Goal: Task Accomplishment & Management: Manage account settings

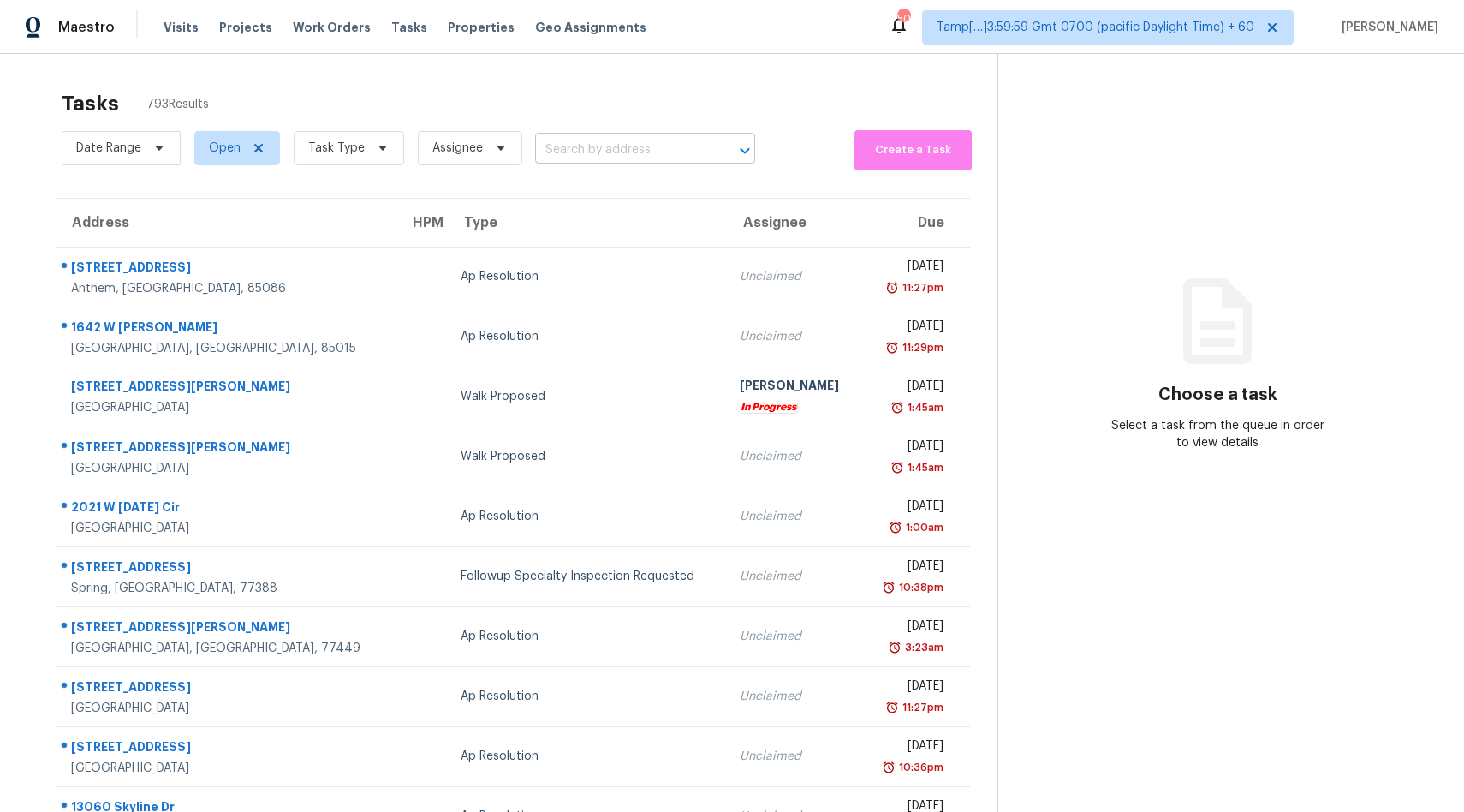
click at [648, 158] on input "text" at bounding box center [620, 151] width 173 height 27
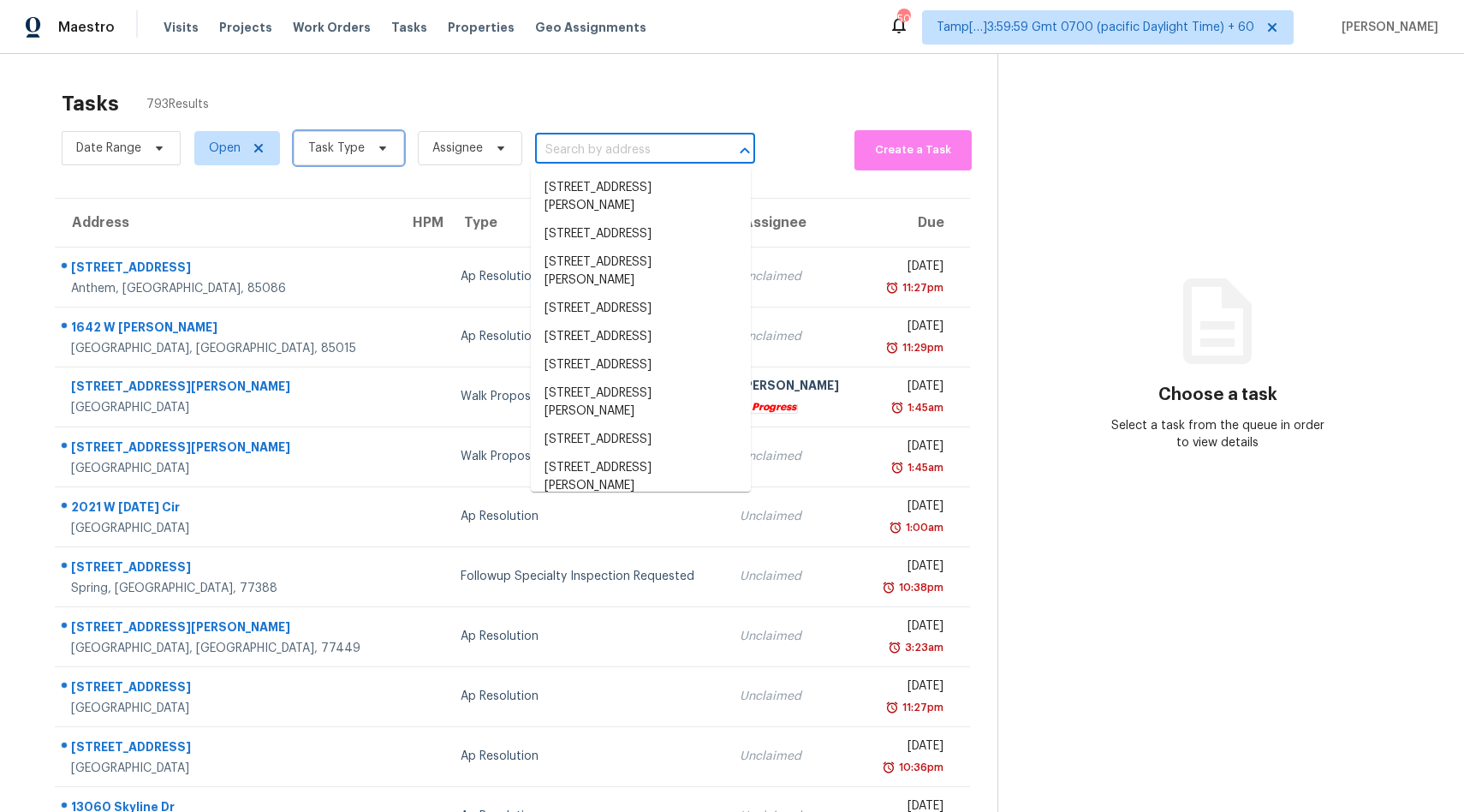
click at [355, 146] on span "Task Type" at bounding box center [336, 148] width 56 height 17
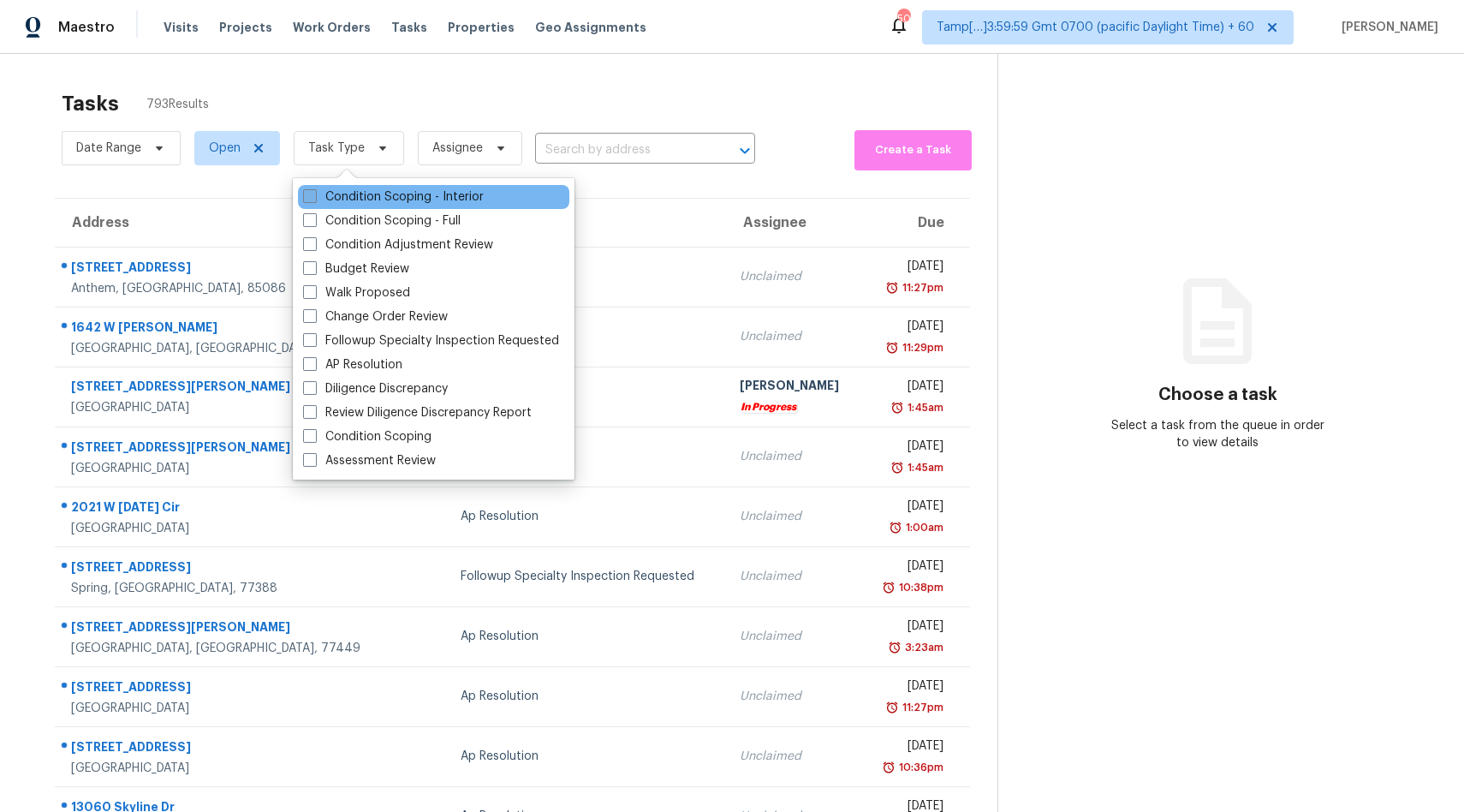
click at [383, 196] on label "Condition Scoping - Interior" at bounding box center [394, 197] width 181 height 17
click at [315, 196] on input "Condition Scoping - Interior" at bounding box center [309, 194] width 11 height 11
checkbox input "true"
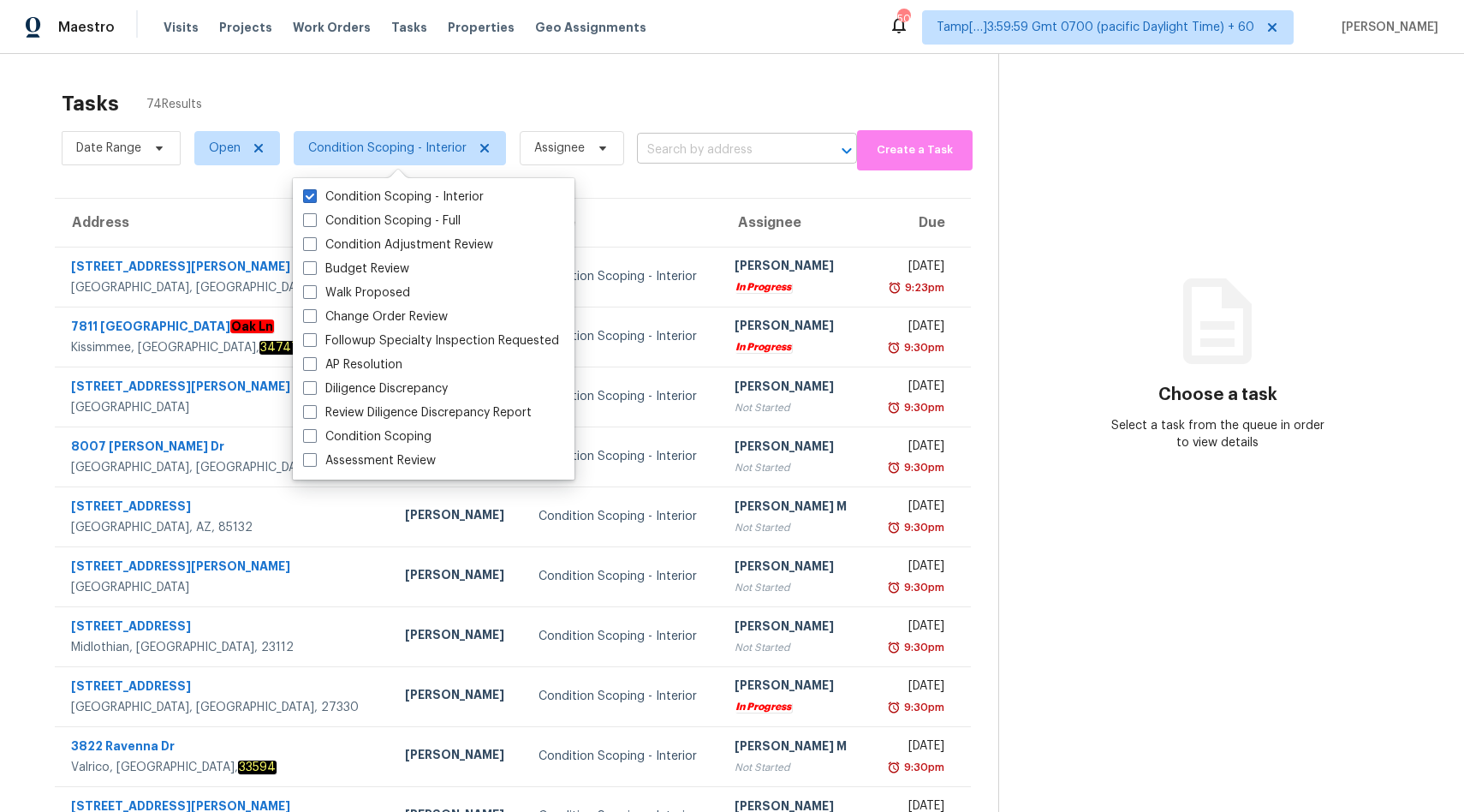
click at [699, 148] on input "text" at bounding box center [722, 151] width 173 height 27
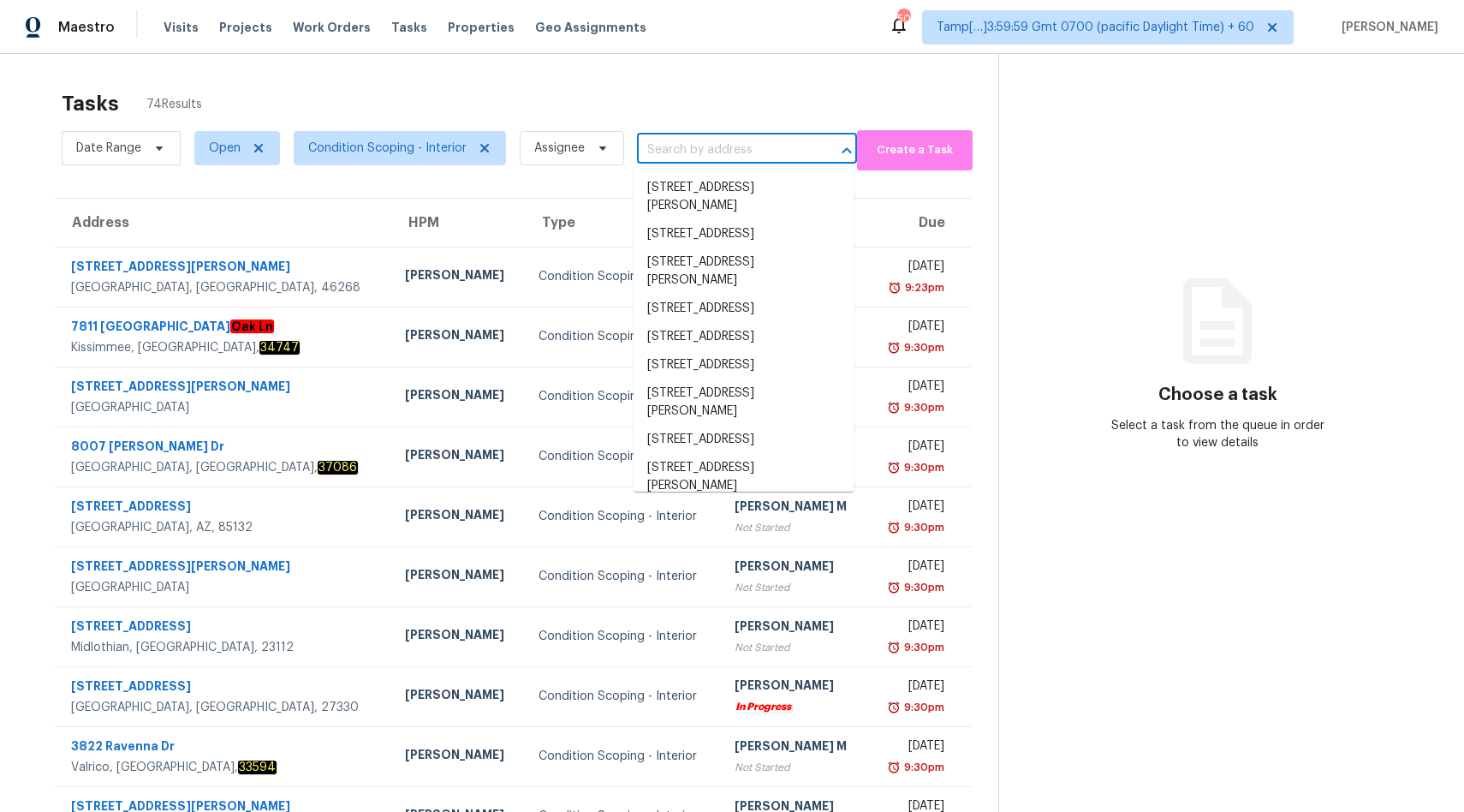
paste input "[STREET_ADDRESS][US_STATE]"
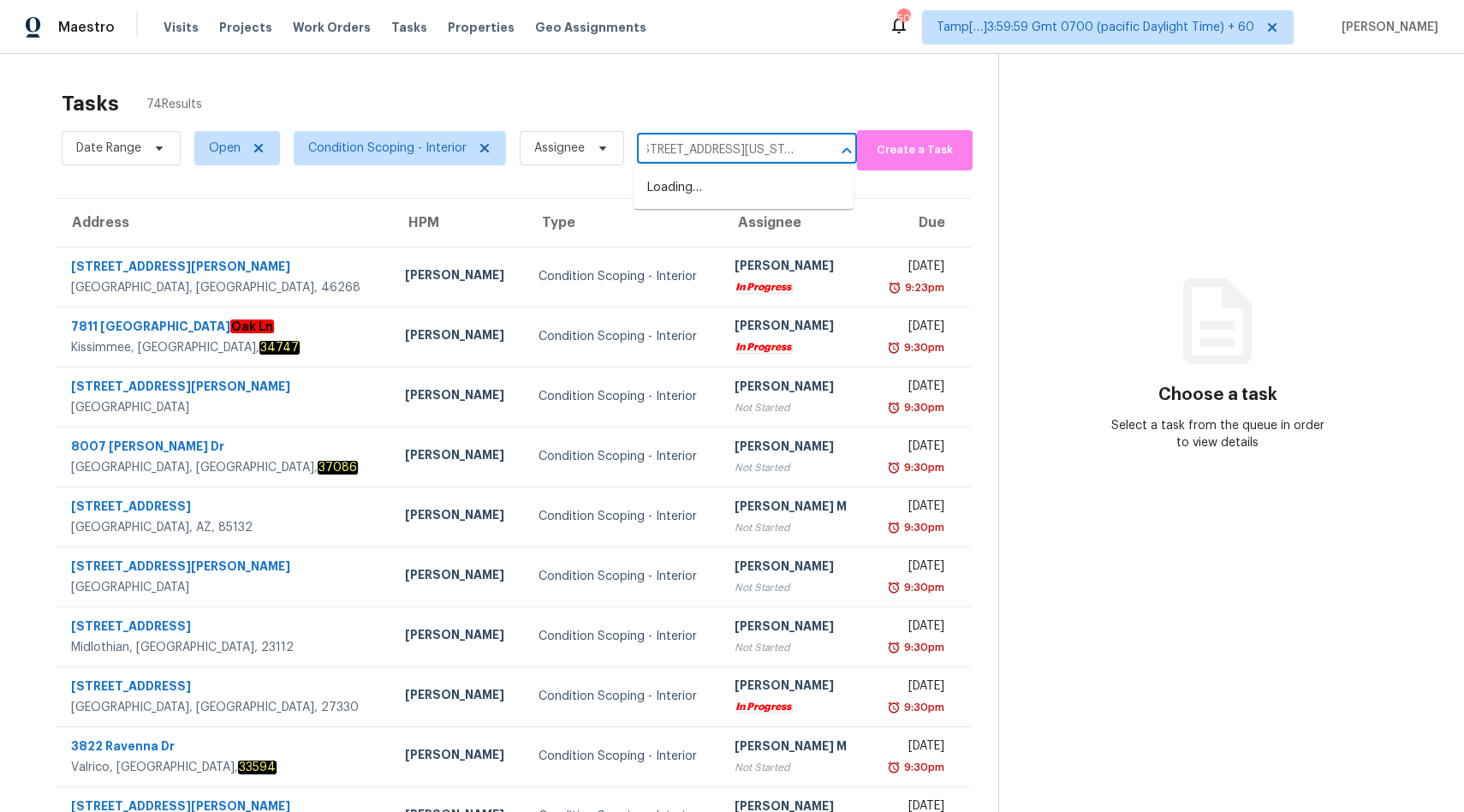
type input "[STREET_ADDRESS][US_STATE]"
click at [689, 201] on li "[STREET_ADDRESS][US_STATE]" at bounding box center [743, 188] width 220 height 29
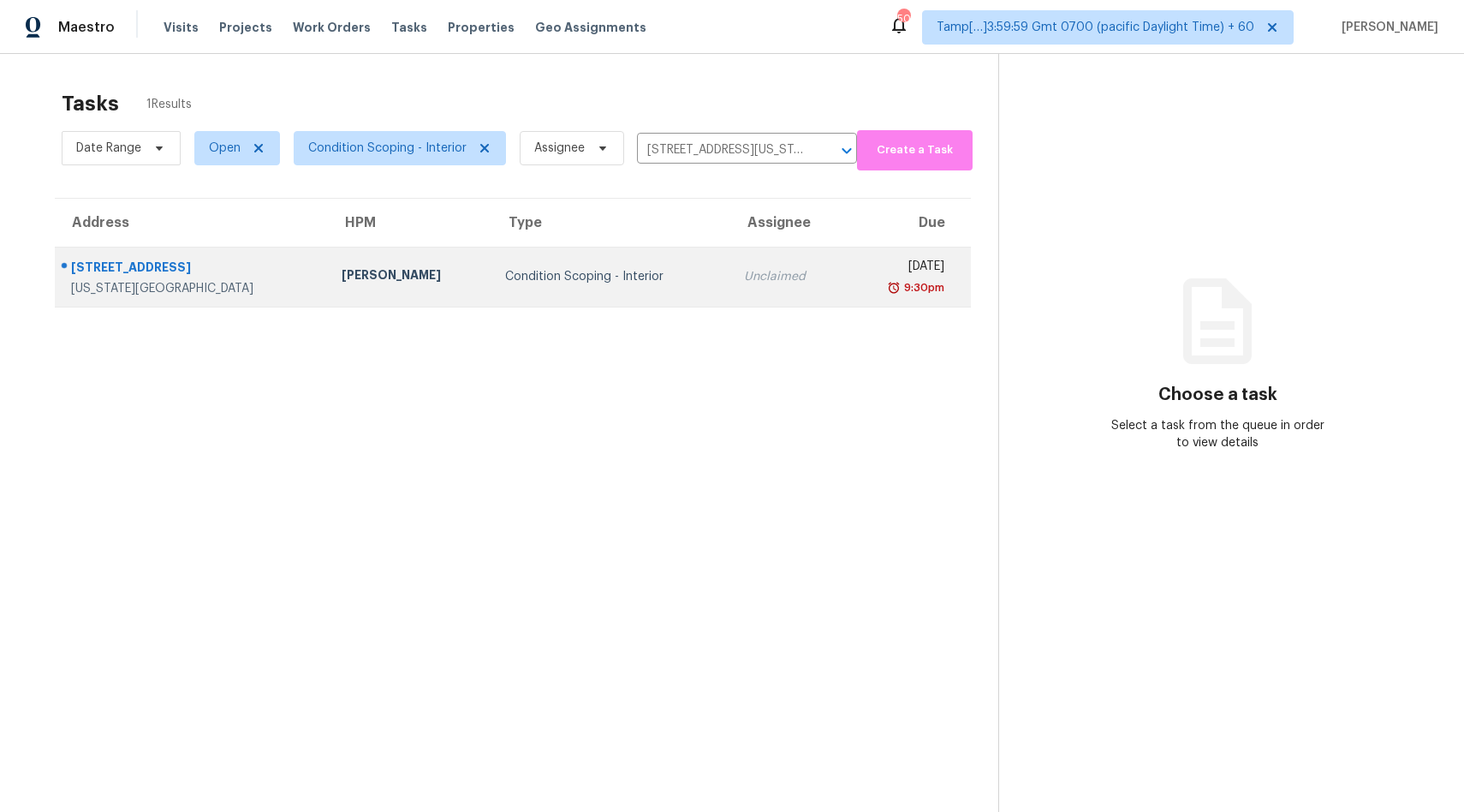
click at [744, 282] on div "Unclaimed" at bounding box center [788, 276] width 88 height 17
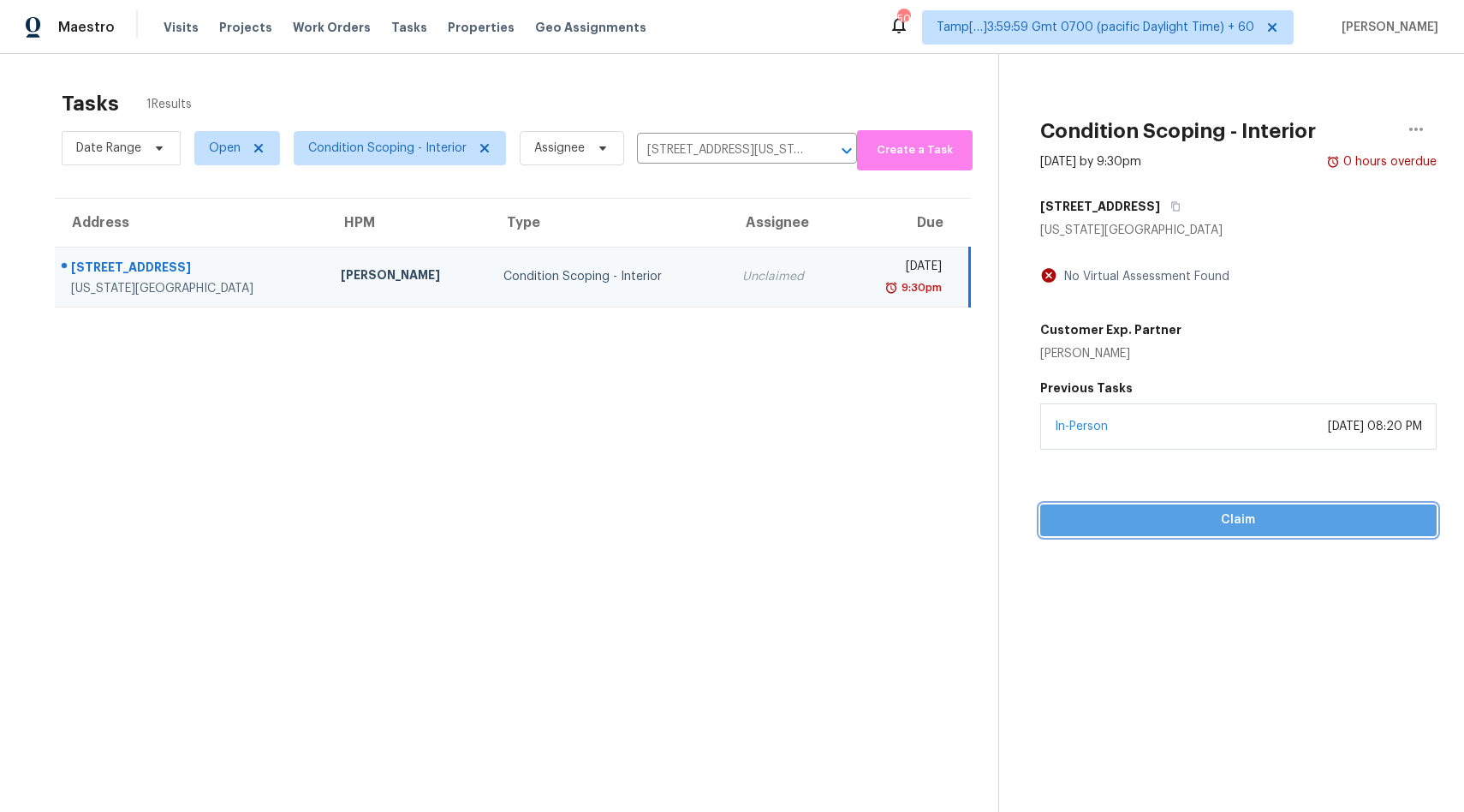
click at [1195, 519] on span "Claim" at bounding box center [1238, 520] width 369 height 21
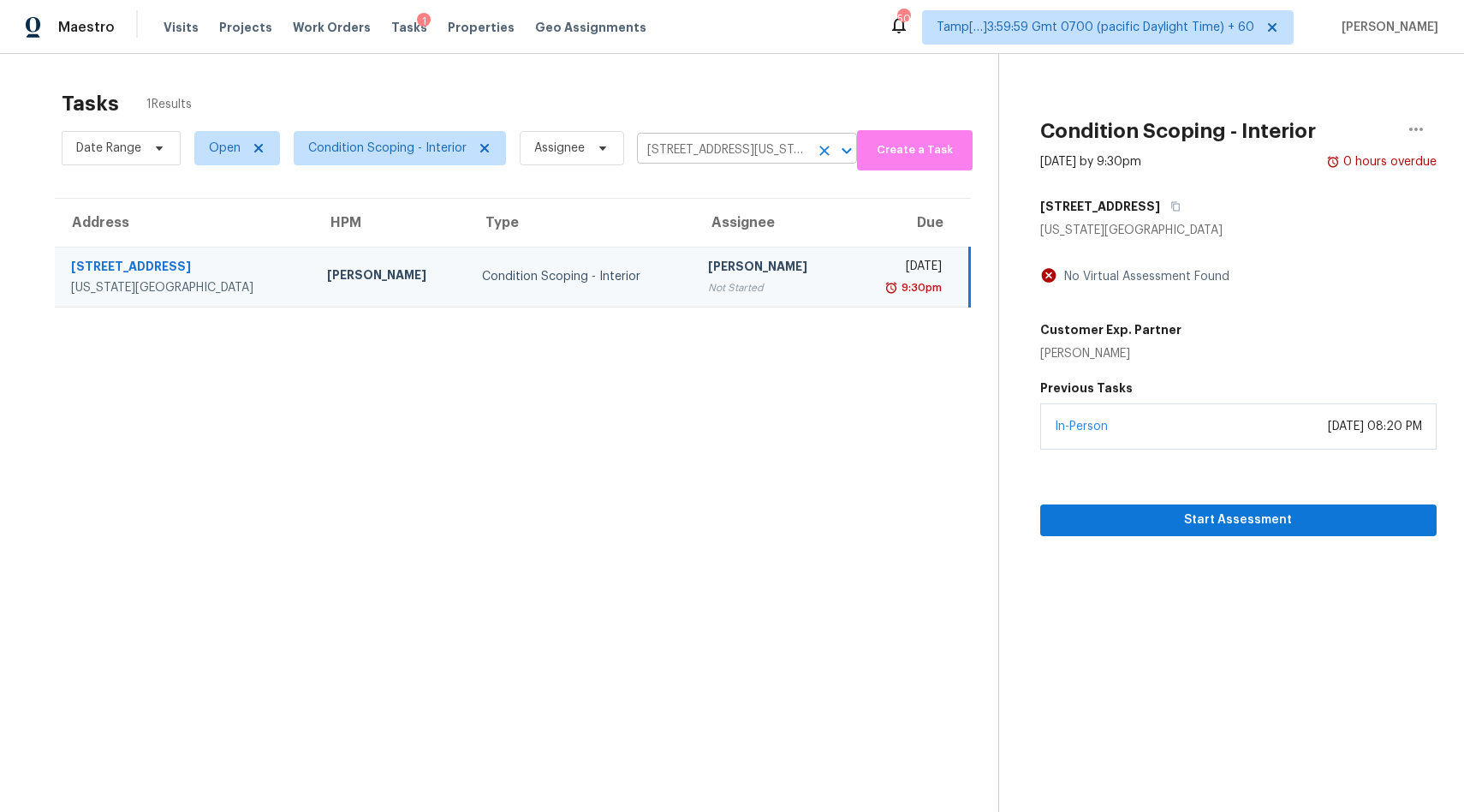
click at [729, 156] on input "[STREET_ADDRESS][US_STATE]" at bounding box center [722, 151] width 173 height 27
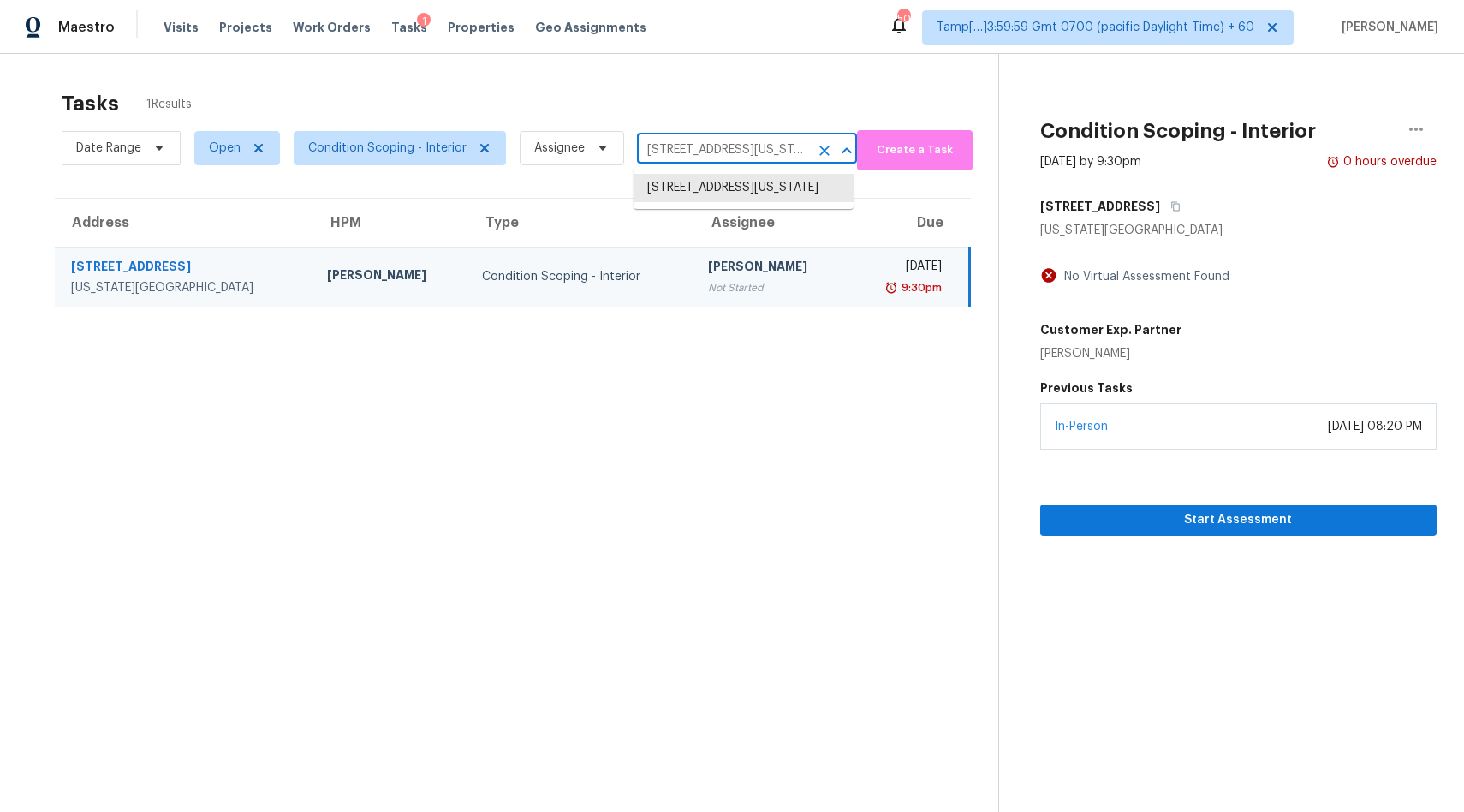
paste input "2648 Ridgeton Dr, Lakeside, CA 92040"
type input "12648 Ridgeton Dr, Lakeside, CA 92040"
click at [695, 193] on li "12648 Ridgeton Dr, Lakeside, CA 92040" at bounding box center [743, 188] width 220 height 29
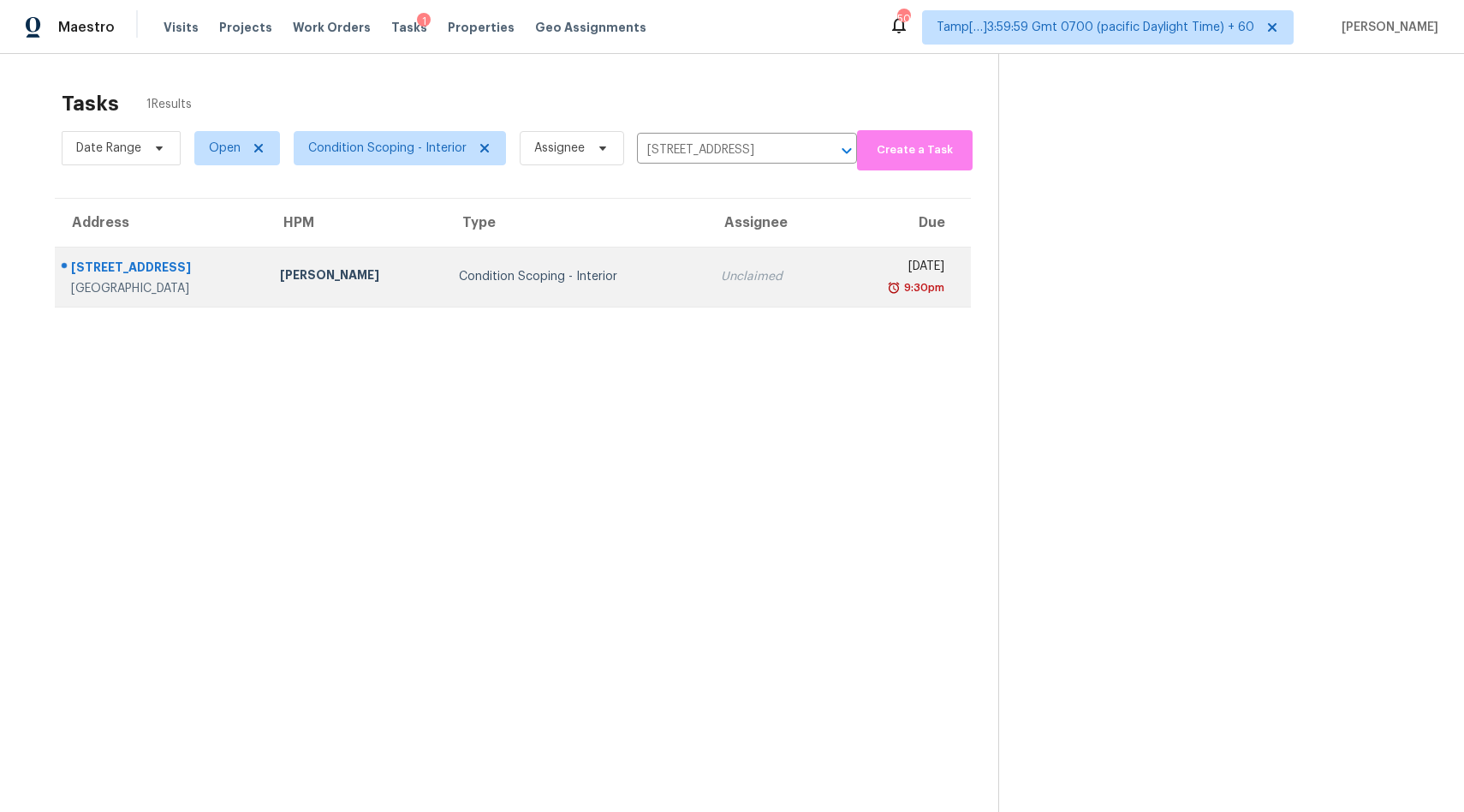
click at [707, 286] on td "Unclaimed" at bounding box center [770, 276] width 126 height 60
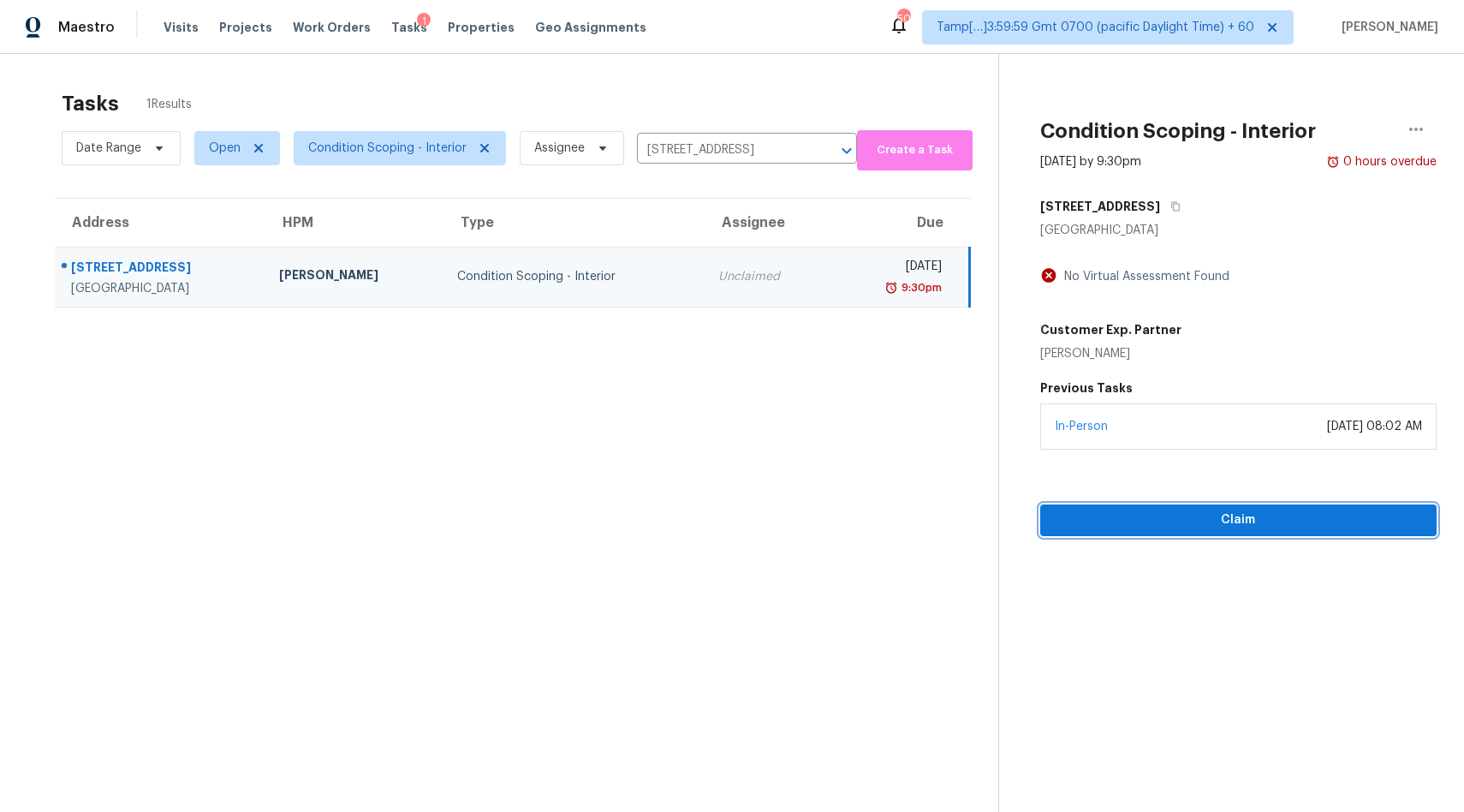
click at [1138, 522] on span "Claim" at bounding box center [1238, 520] width 369 height 21
click at [713, 150] on input "12648 Ridgeton Dr, Lakeside, CA 92040" at bounding box center [722, 151] width 173 height 27
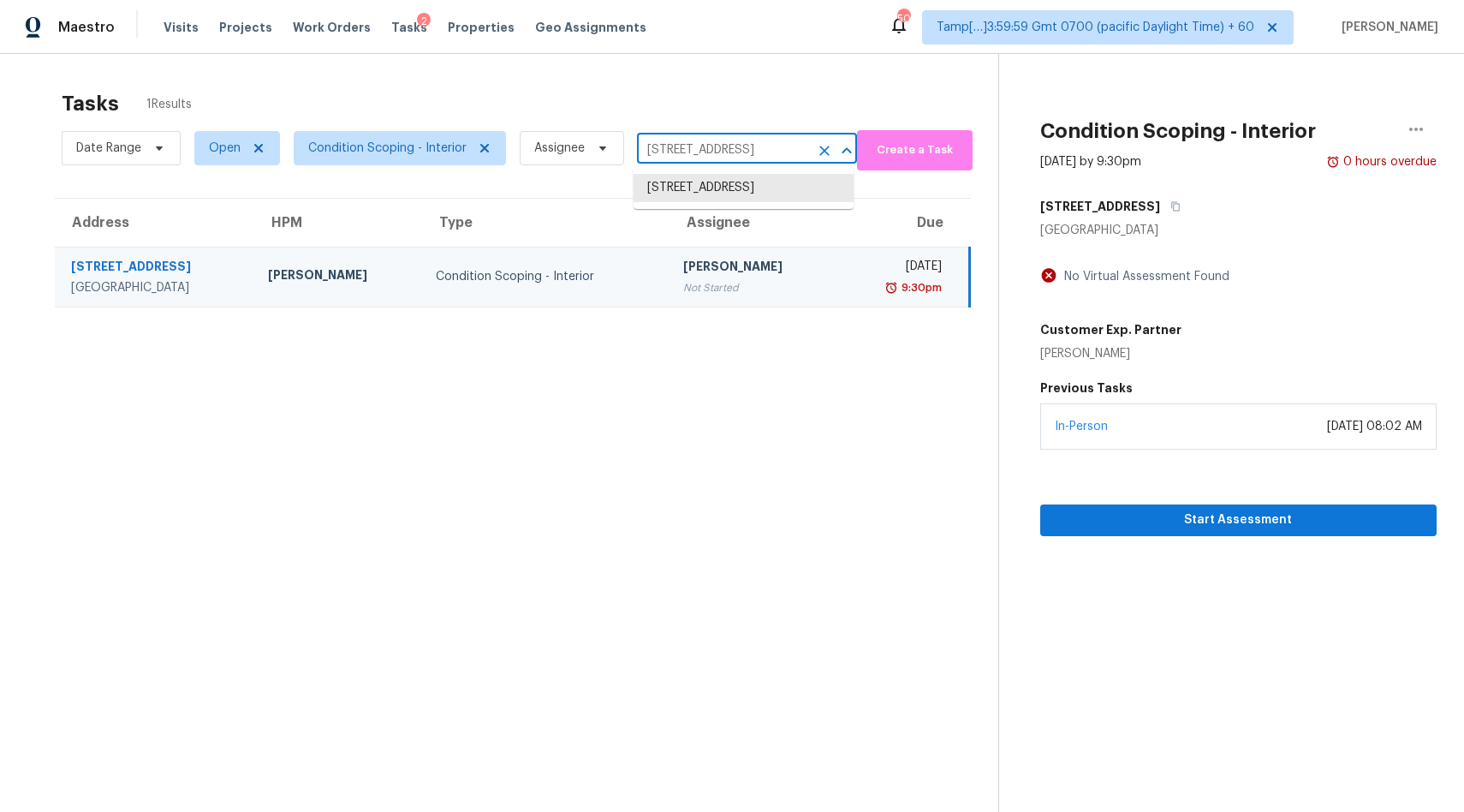
paste input "3241 Lexington Ln, Balch Springs, TX 7518"
type input "13241 Lexington Ln, Balch Springs, TX 75180"
click at [697, 203] on li "13241 Lexington Ln, Balch Springs, TX 75180" at bounding box center [743, 196] width 220 height 47
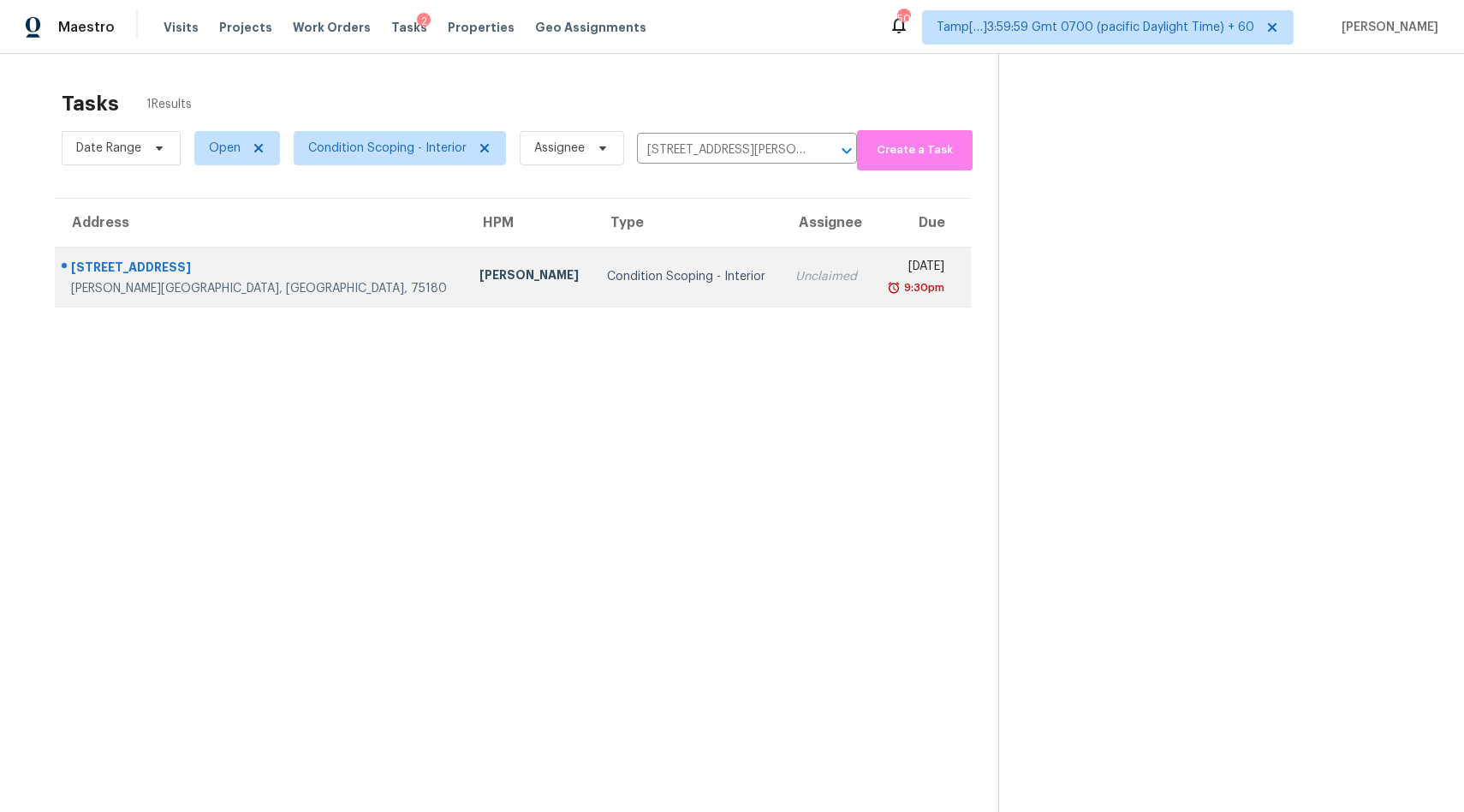
click at [627, 275] on div "Condition Scoping - Interior" at bounding box center [687, 276] width 161 height 17
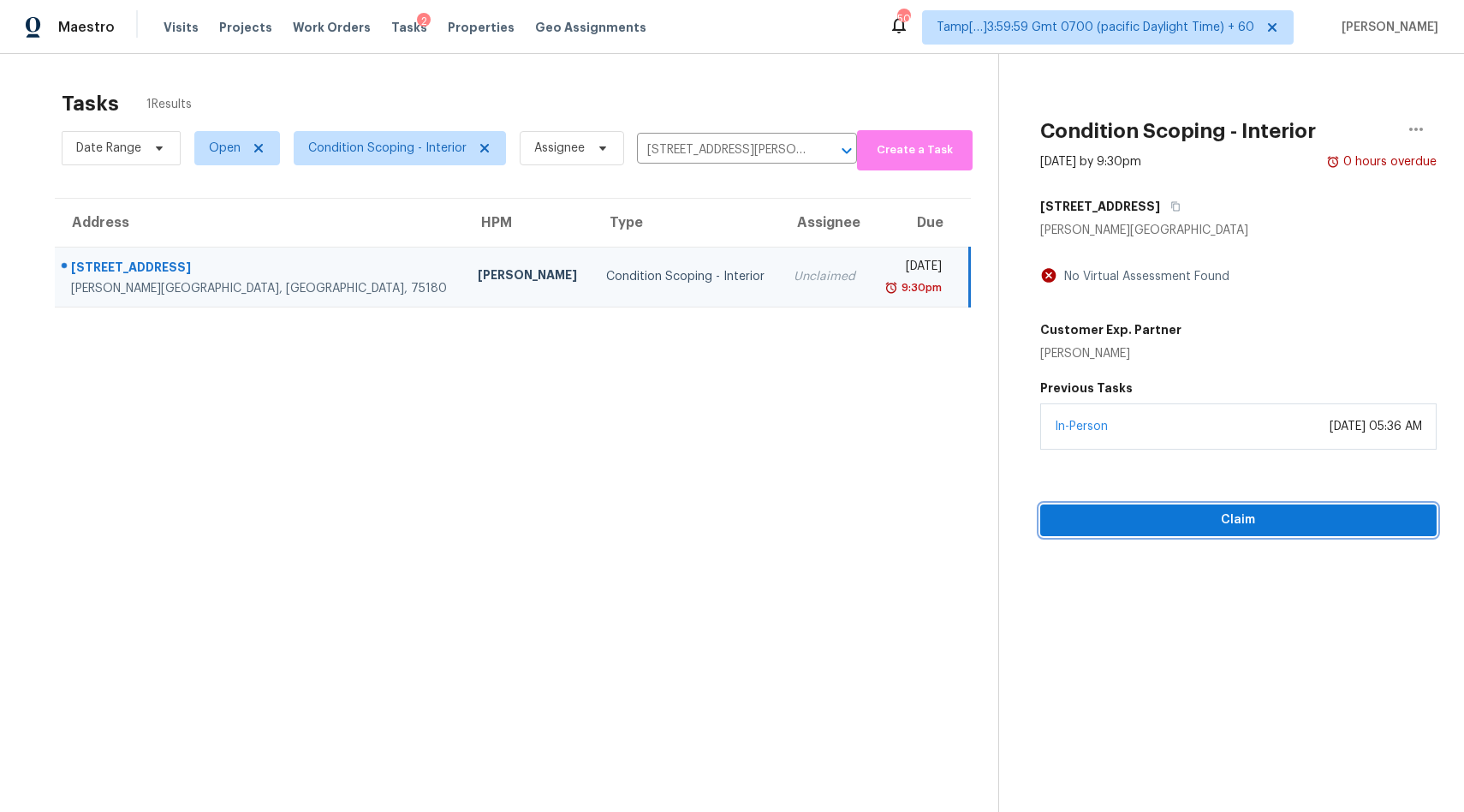
click at [1187, 525] on span "Claim" at bounding box center [1238, 520] width 369 height 21
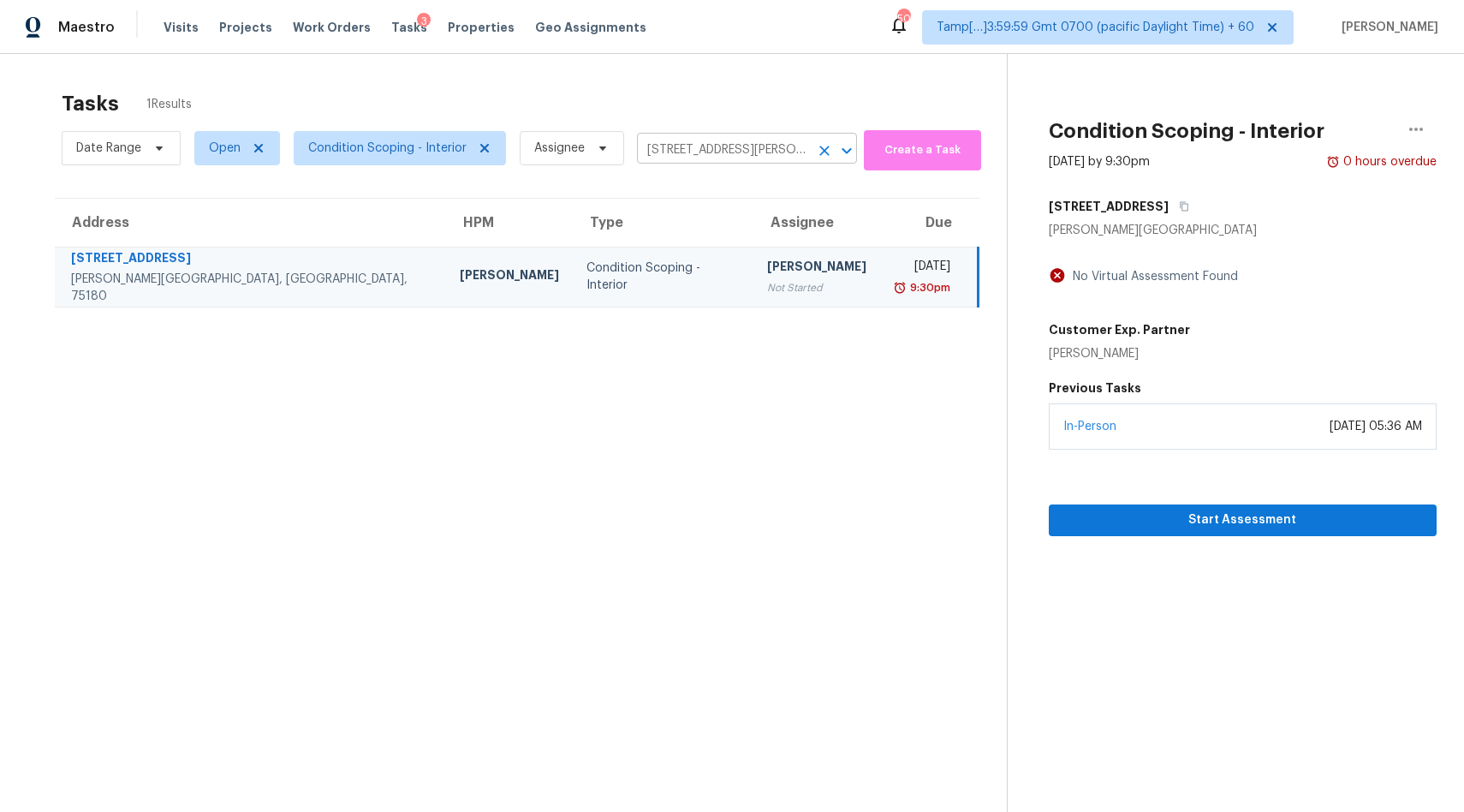
click at [695, 150] on input "13241 Lexington Ln, Balch Springs, TX 75180" at bounding box center [722, 151] width 173 height 27
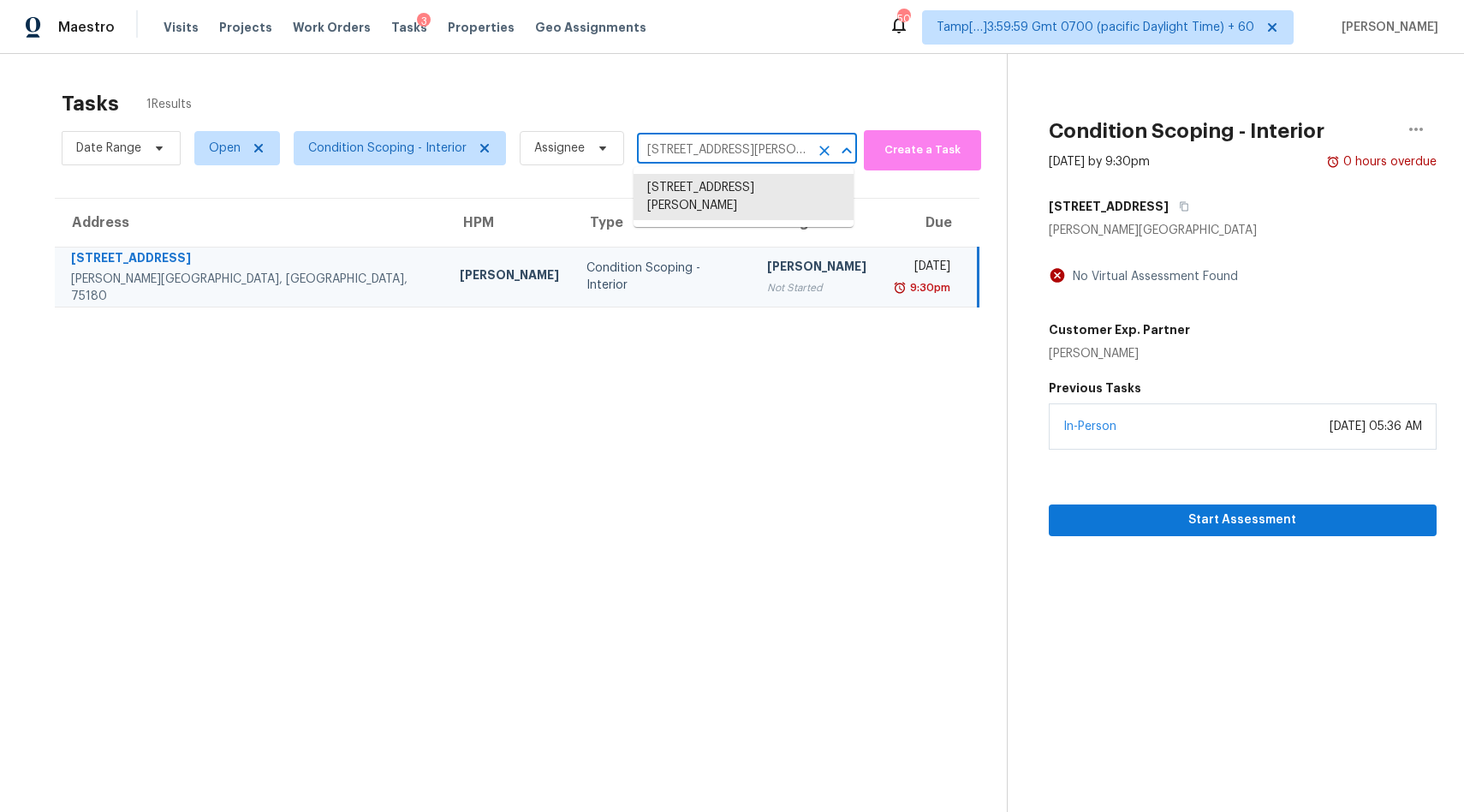
paste input "26 Mizzell Rd, Summerville, SC 29483"
type input "126 Mizzell Rd, Summerville, SC 29483"
click at [672, 191] on li "126 Mizzell Rd, Summerville, SC 29483" at bounding box center [743, 196] width 220 height 47
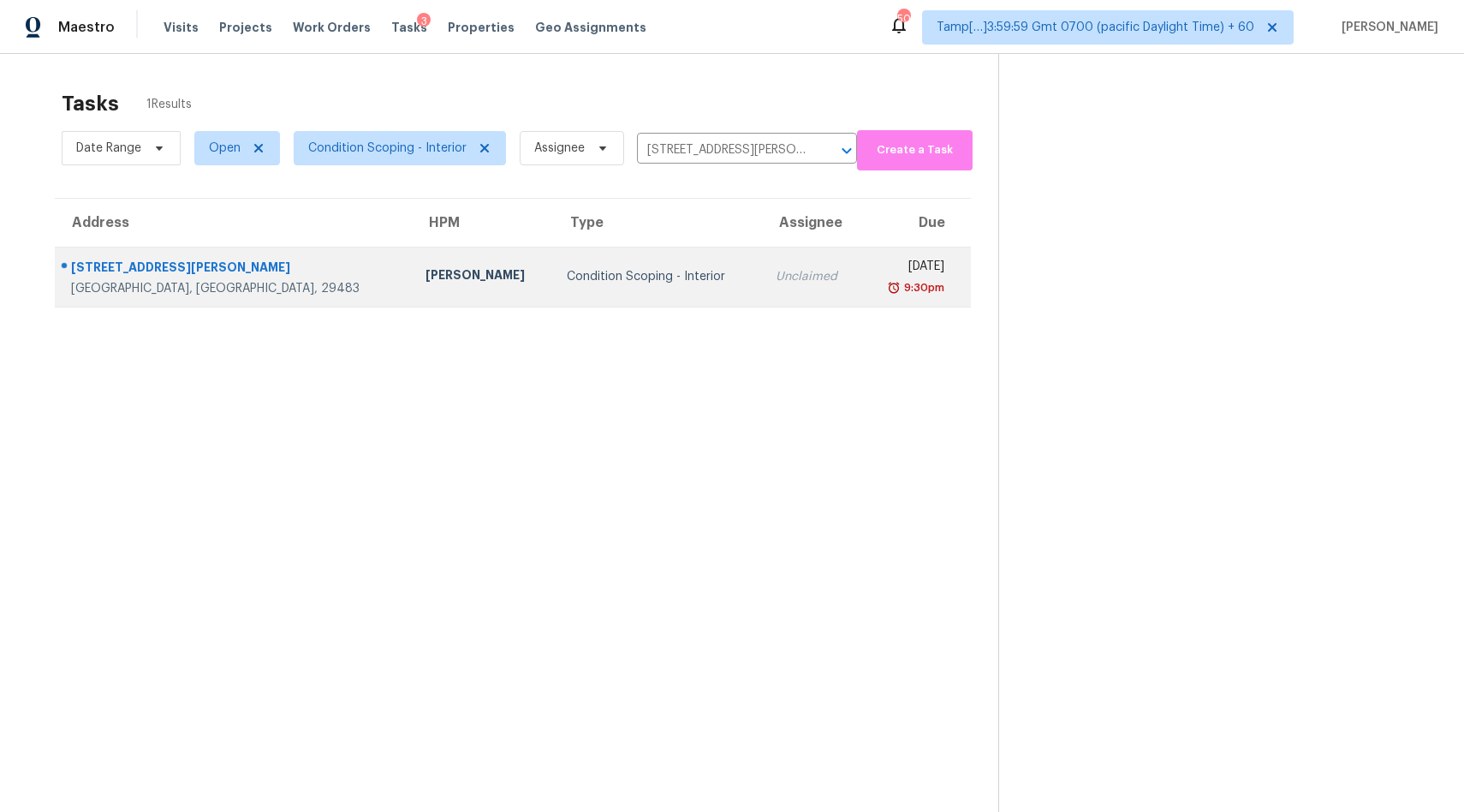
click at [567, 285] on div "Condition Scoping - Interior" at bounding box center [658, 276] width 181 height 17
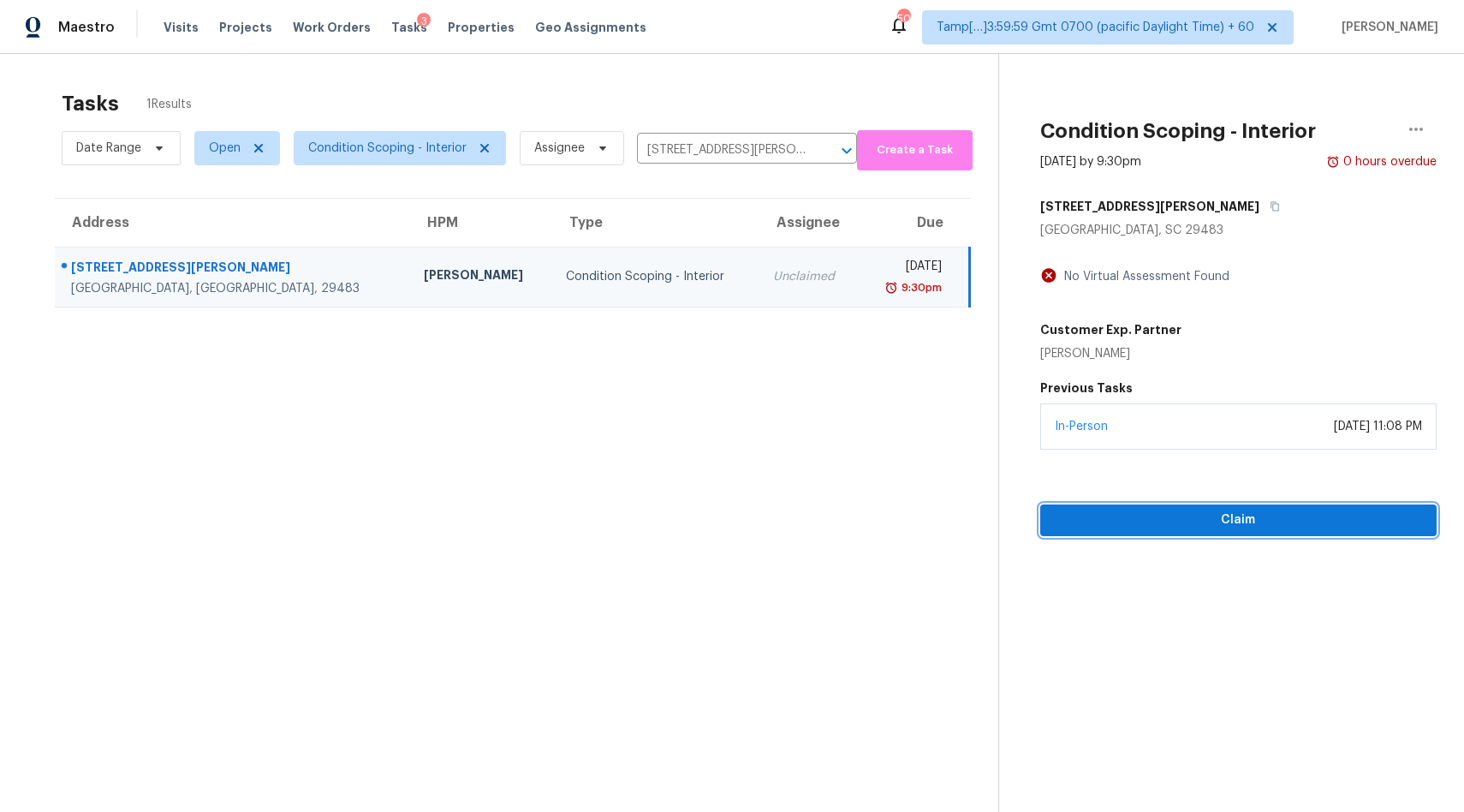
click at [1175, 523] on span "Claim" at bounding box center [1238, 520] width 369 height 21
click at [672, 157] on input "126 Mizzell Rd, Summerville, SC 29483" at bounding box center [722, 151] width 173 height 27
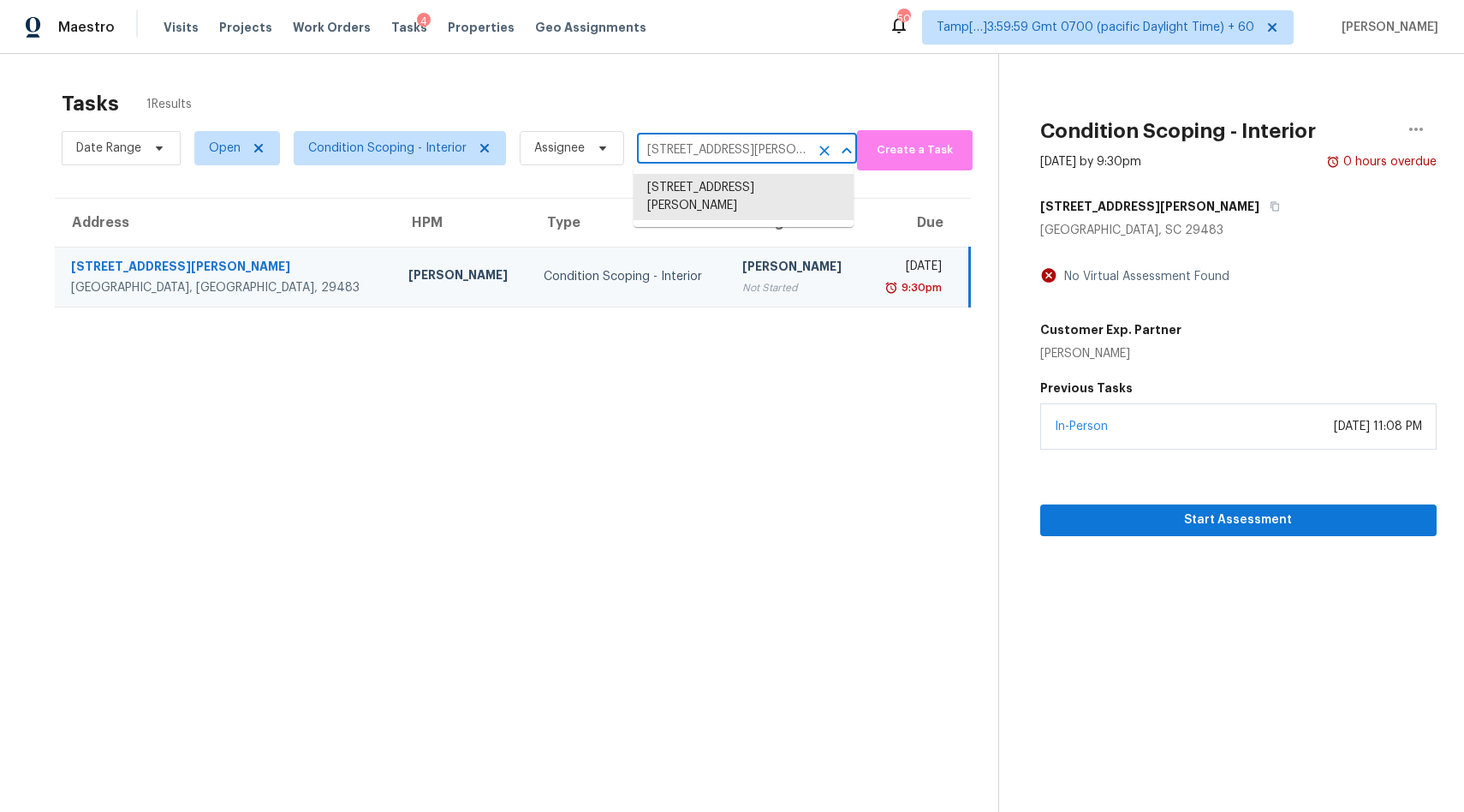
paste input "810 Independence Ave, San Antonio, TX 7823"
type input "12810 Independence Ave, San Antonio, TX 78233"
click at [685, 190] on li "12810 Independence Ave, San Antonio, TX 78233" at bounding box center [743, 188] width 220 height 29
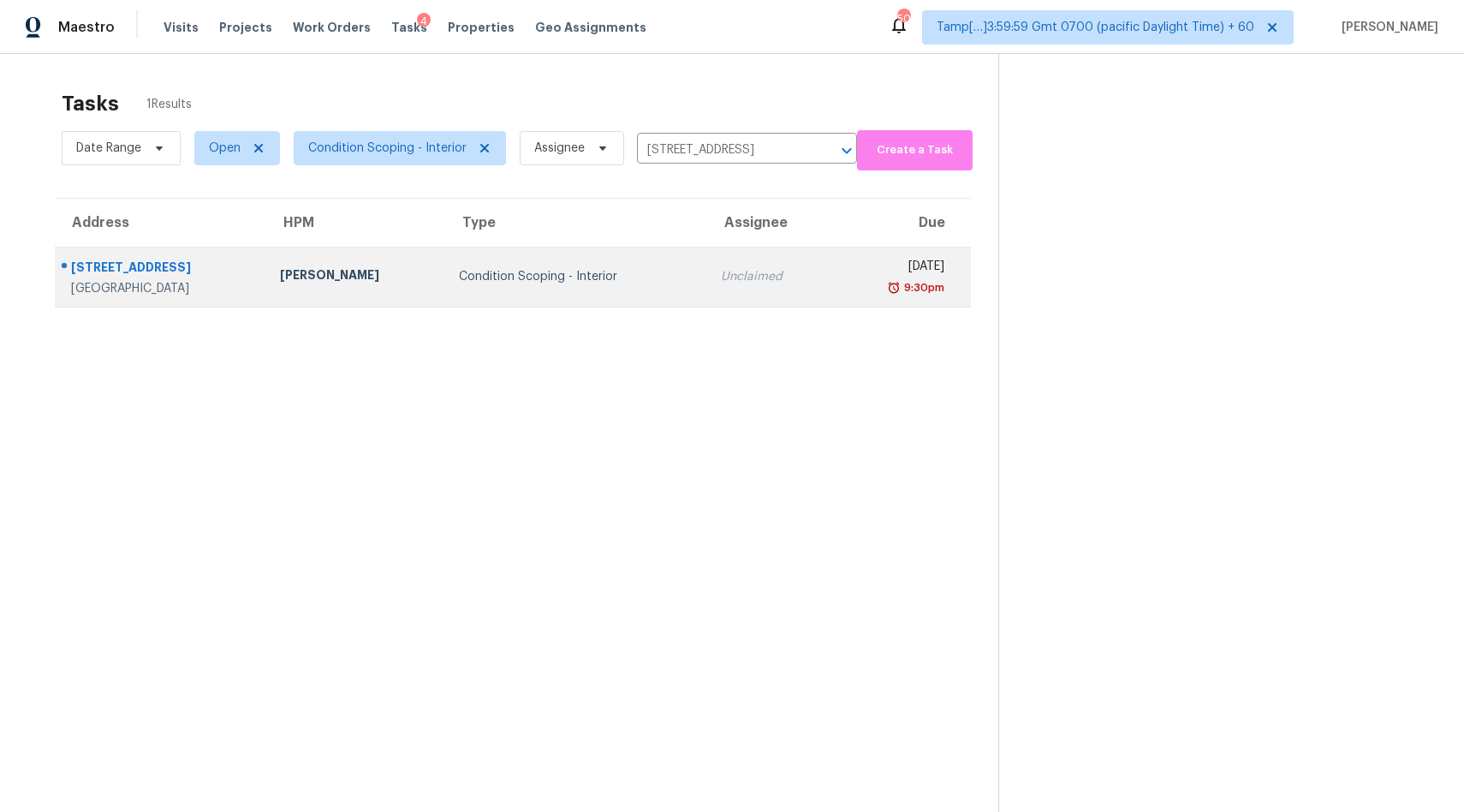
click at [560, 274] on div "Condition Scoping - Interior" at bounding box center [577, 276] width 234 height 17
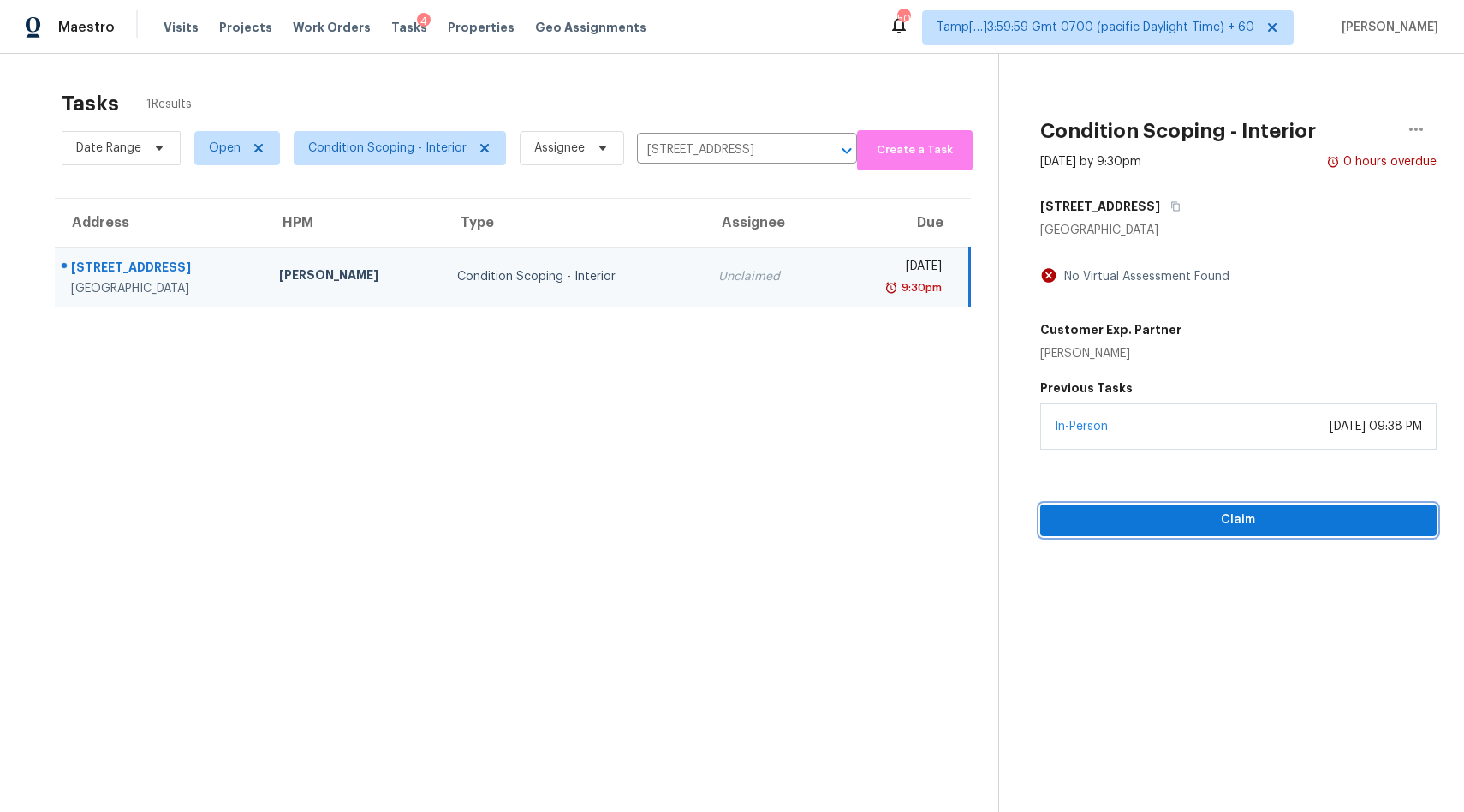
click at [1168, 524] on span "Claim" at bounding box center [1238, 520] width 369 height 21
click at [824, 151] on icon "Clear" at bounding box center [824, 151] width 17 height 17
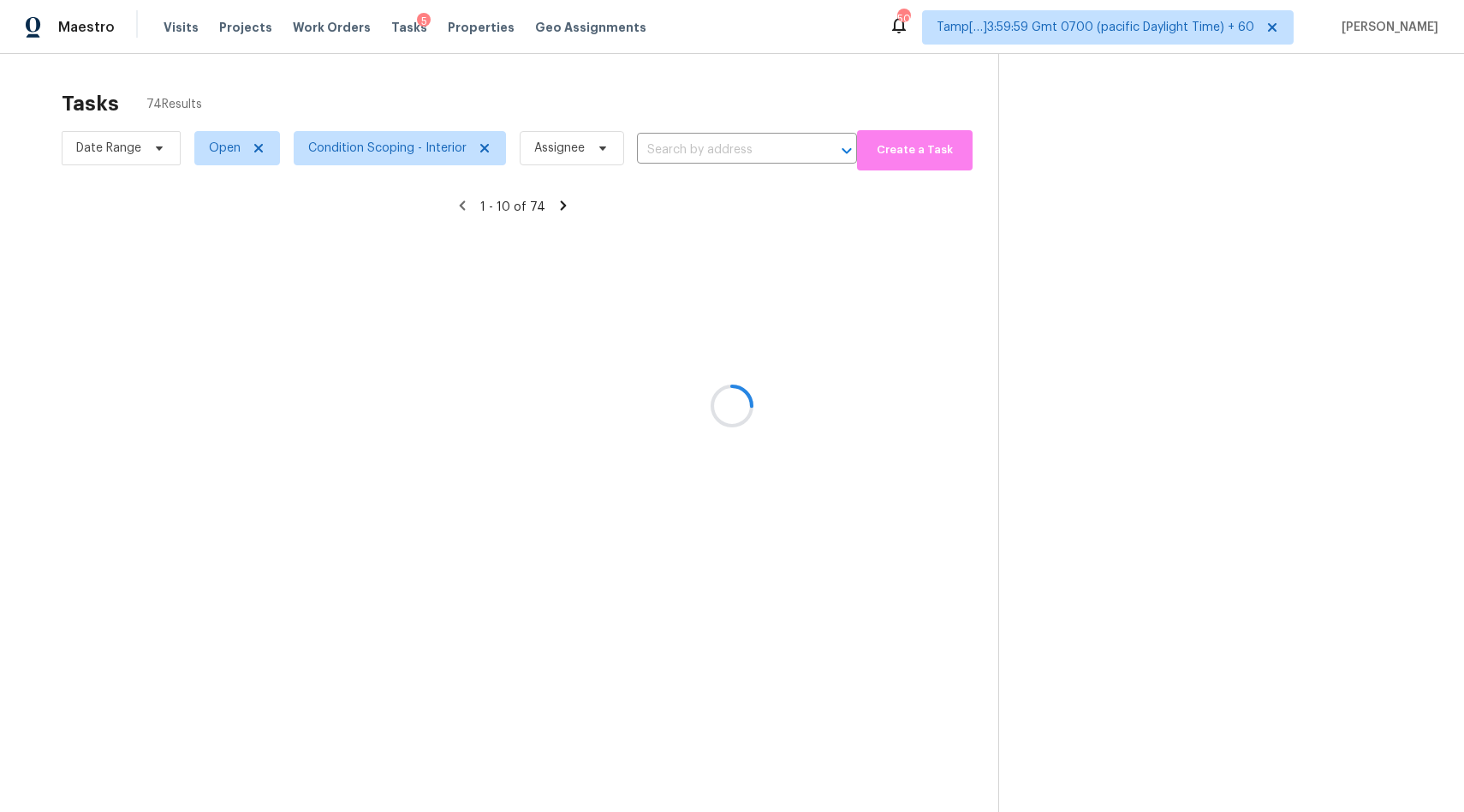
click at [569, 148] on div at bounding box center [732, 406] width 1464 height 812
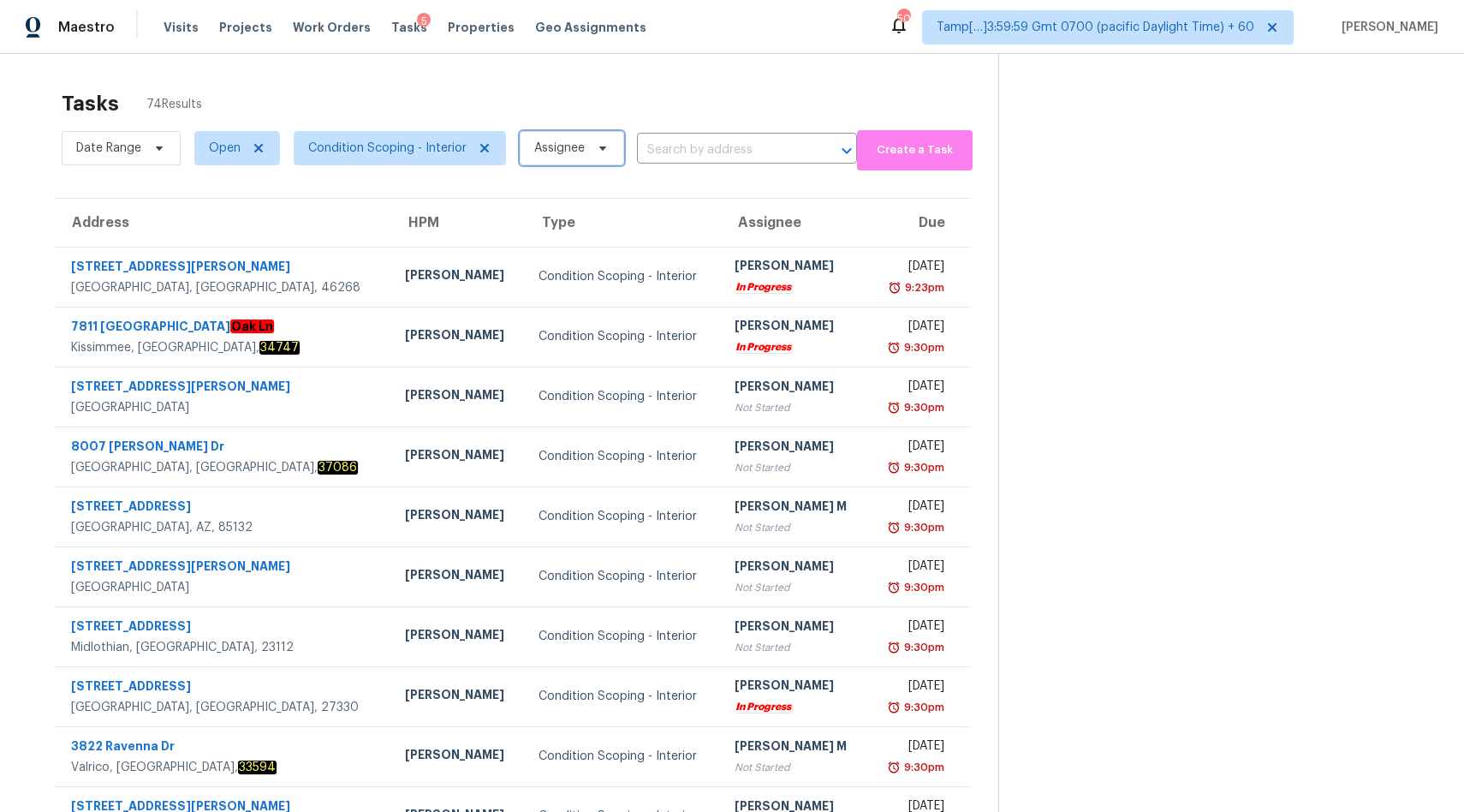
click at [569, 148] on span "Assignee" at bounding box center [559, 148] width 51 height 17
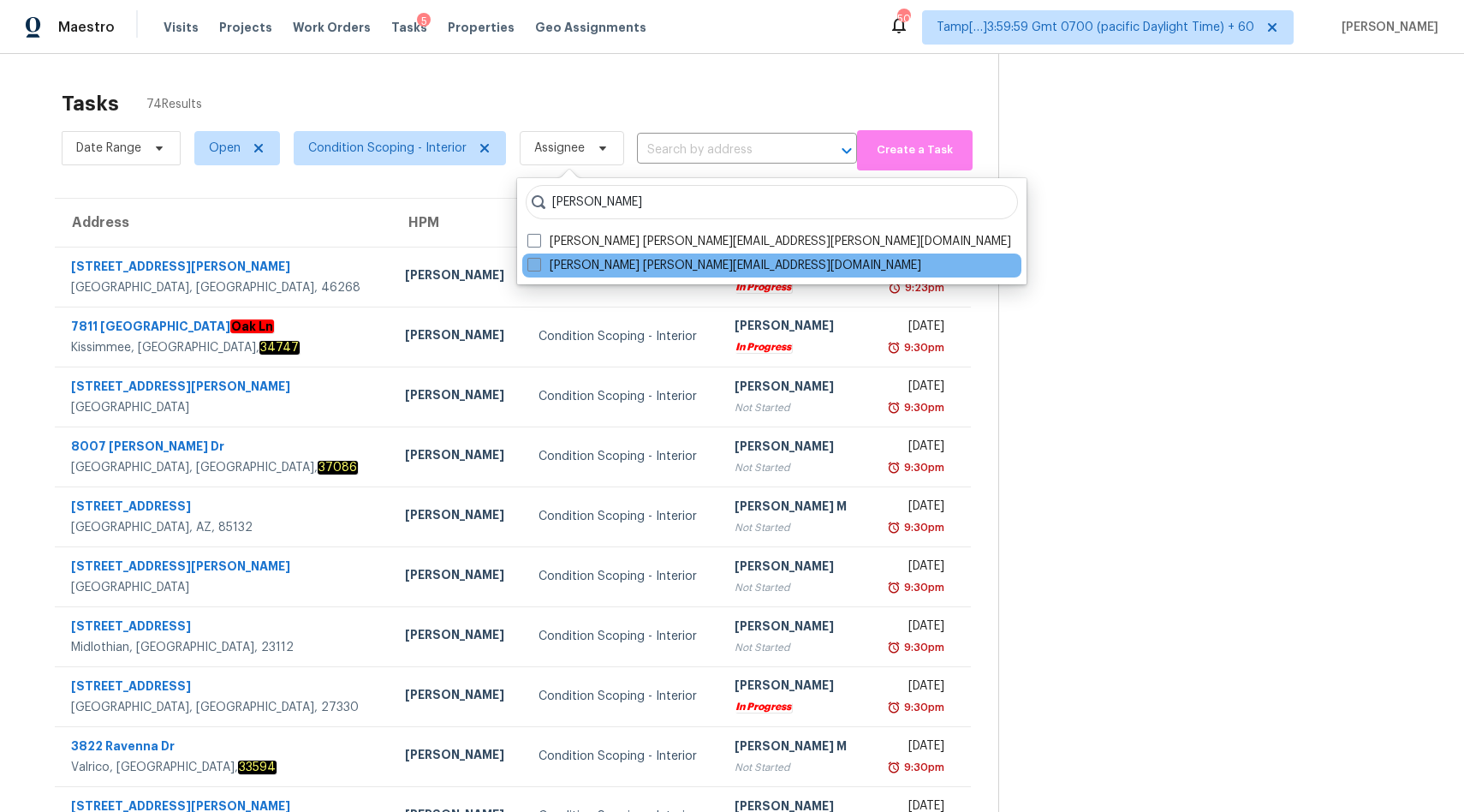
type input "subik"
click at [630, 257] on label "Subiksha Ravichandran subiksha.ravichandran@opendoor.com" at bounding box center [723, 266] width 394 height 17
click at [539, 257] on input "Subiksha Ravichandran subiksha.ravichandran@opendoor.com" at bounding box center [533, 263] width 11 height 11
checkbox input "true"
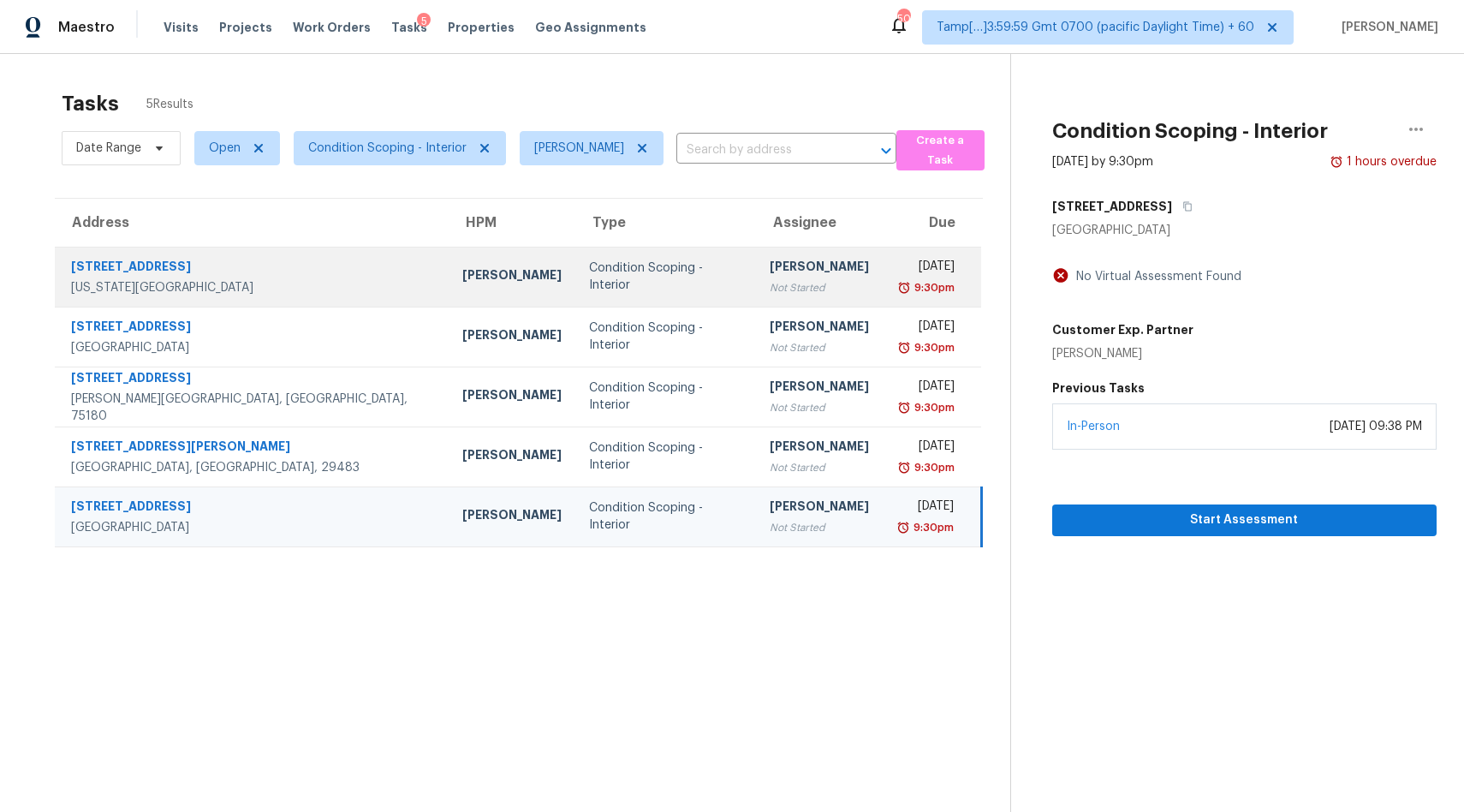
click at [589, 274] on div "Condition Scoping - Interior" at bounding box center [665, 276] width 153 height 34
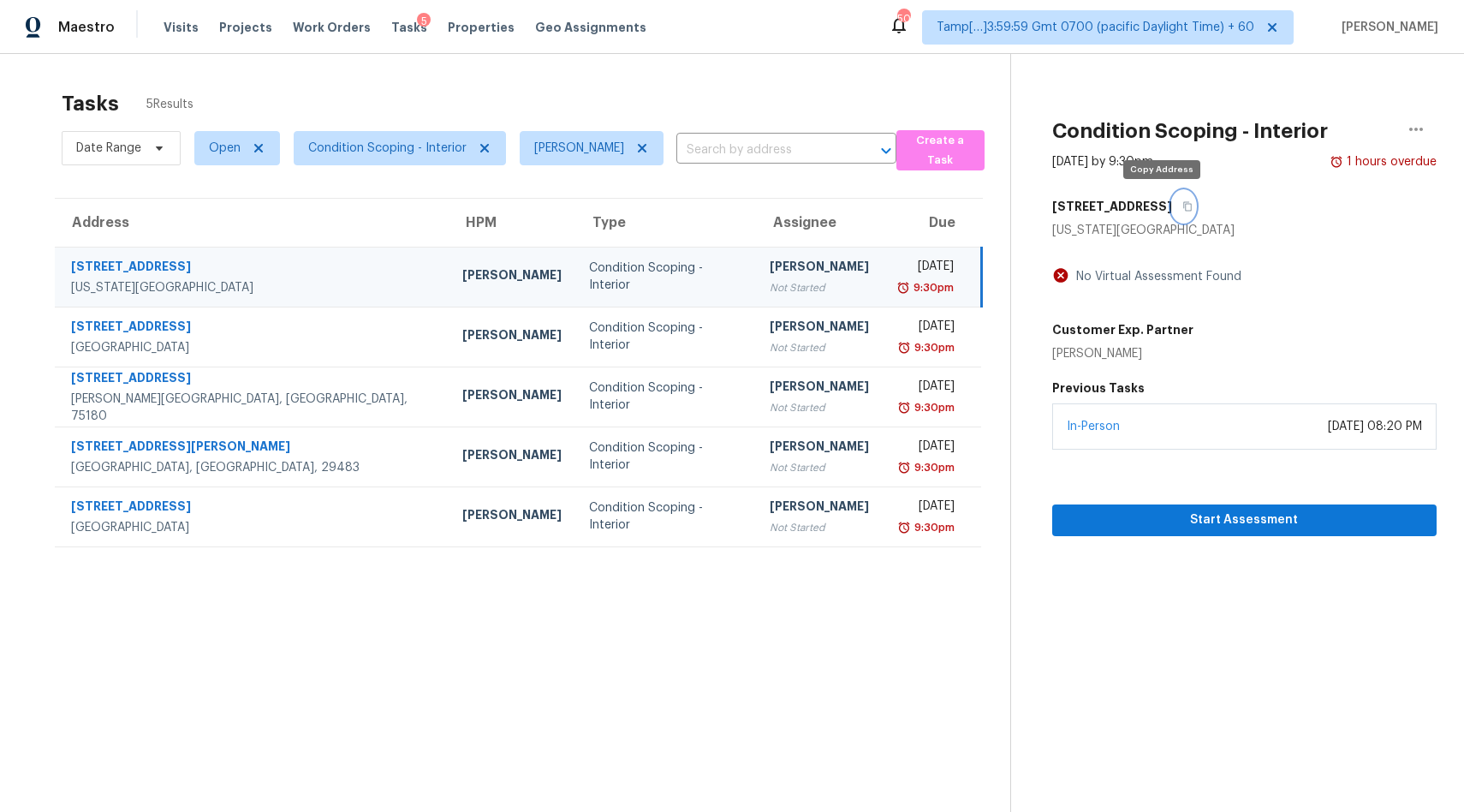
click at [1184, 205] on icon "button" at bounding box center [1188, 207] width 9 height 10
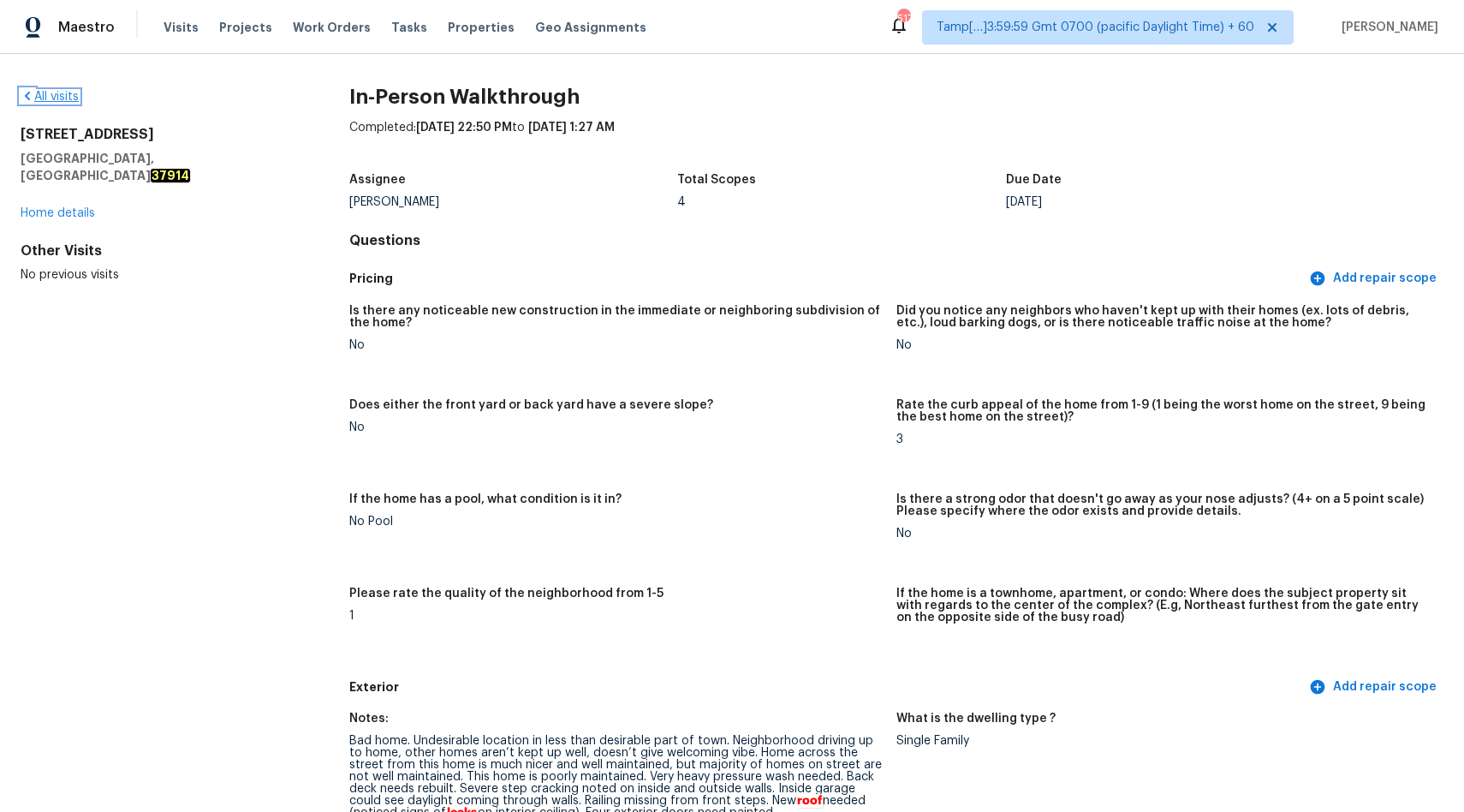
click at [58, 99] on link "All visits" at bounding box center [50, 96] width 58 height 12
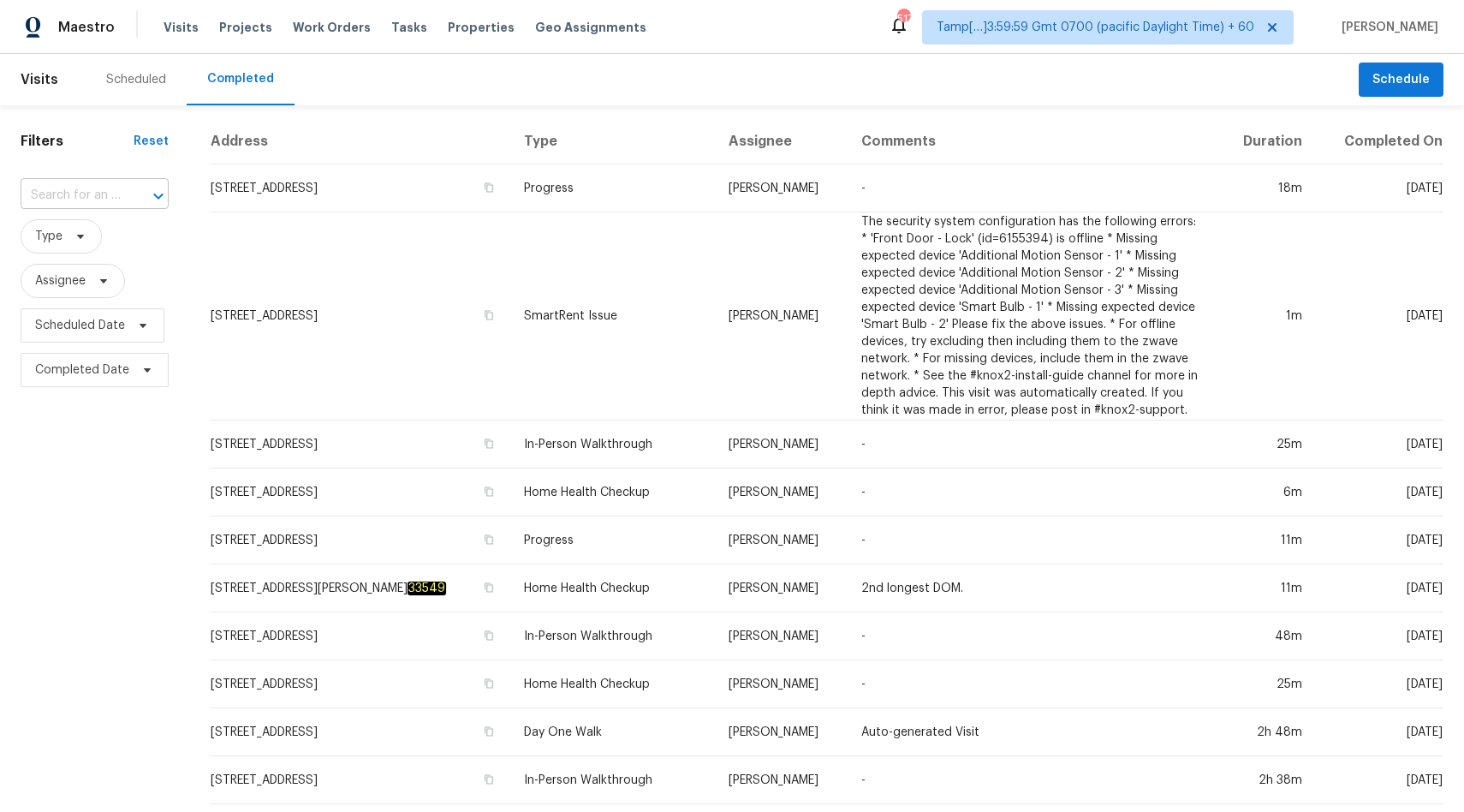
click at [92, 198] on input "text" at bounding box center [71, 195] width 100 height 27
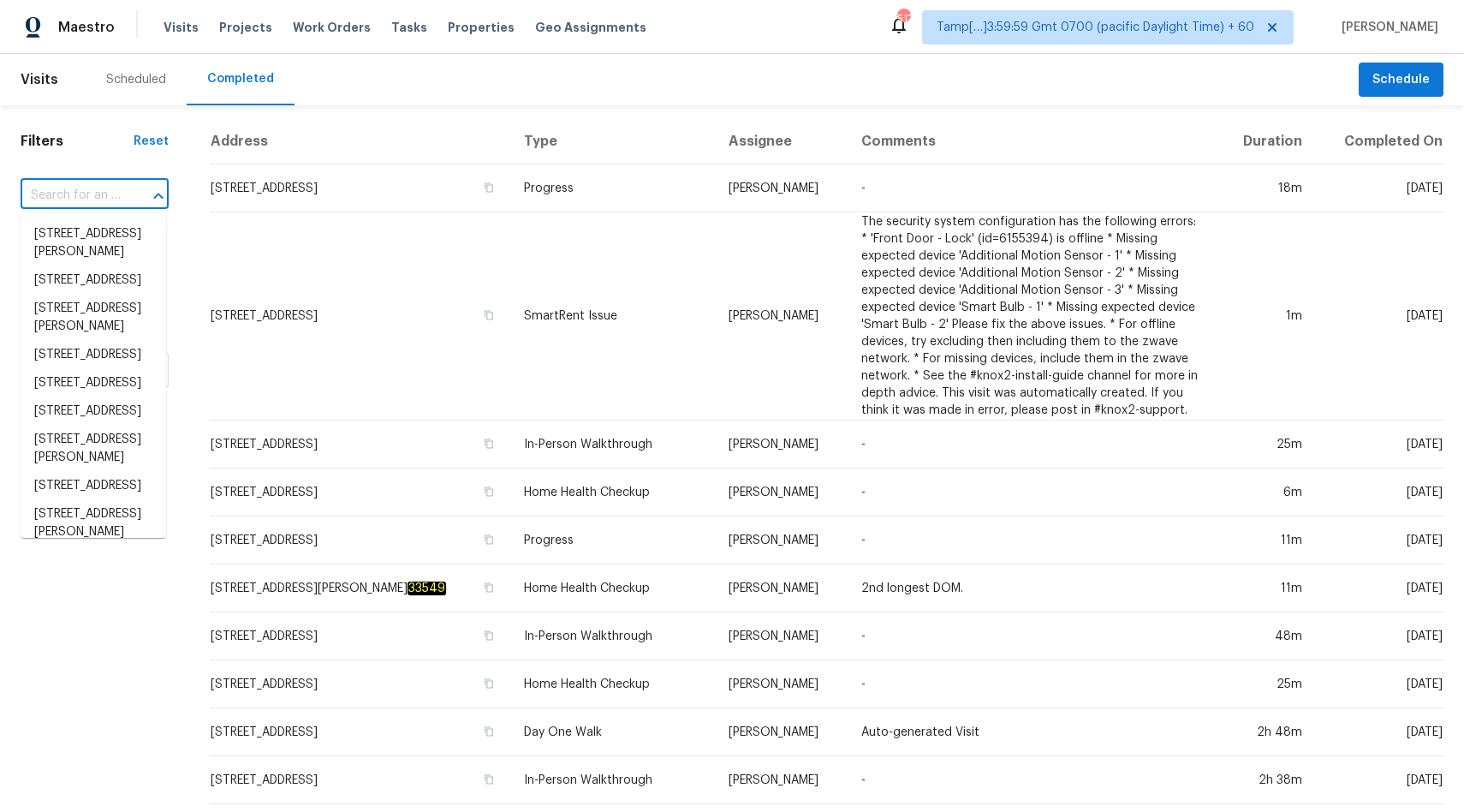
paste input "[STREET_ADDRESS][US_STATE]"
type input "[STREET_ADDRESS][US_STATE]"
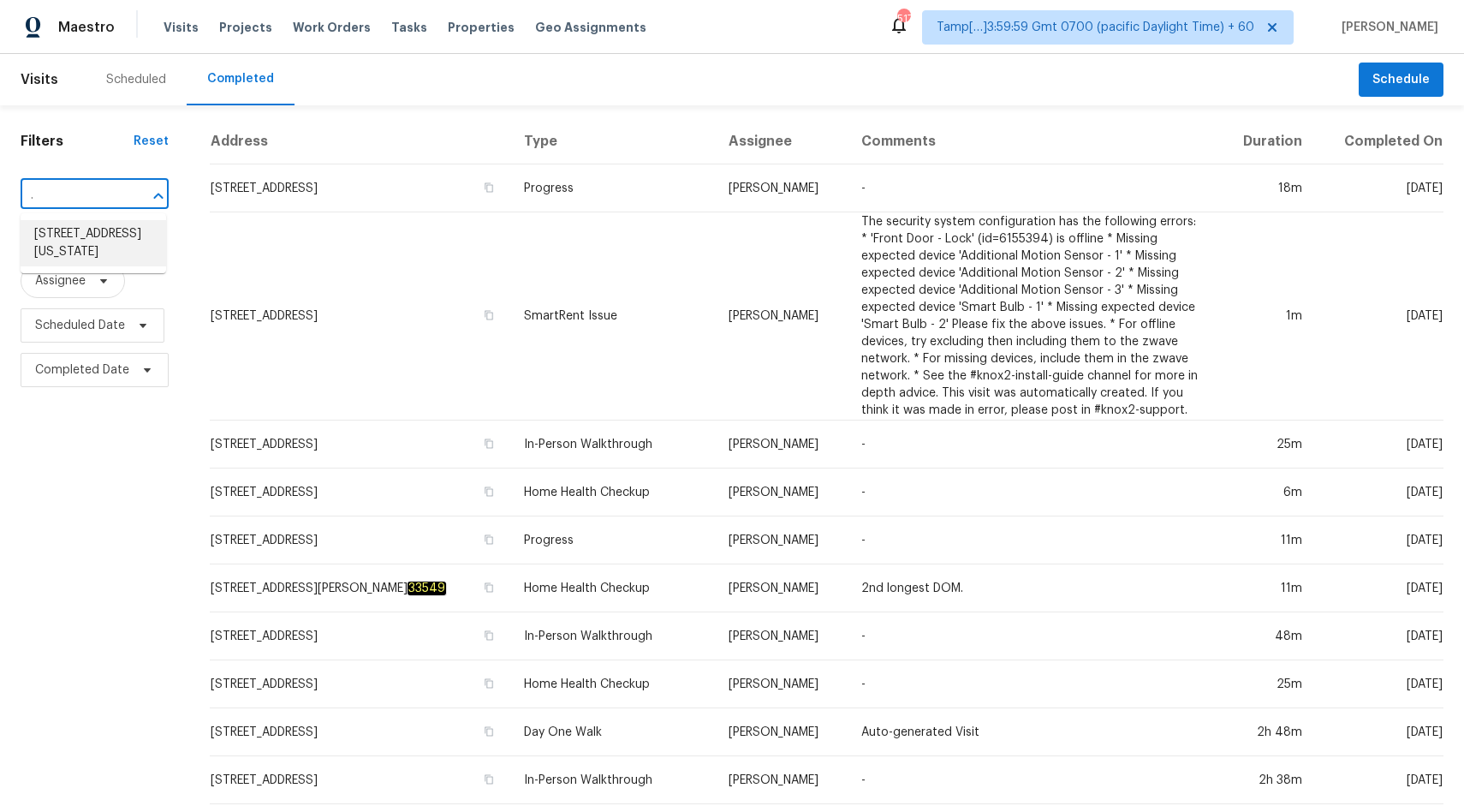
click at [72, 236] on li "[STREET_ADDRESS][US_STATE]" at bounding box center [93, 243] width 146 height 47
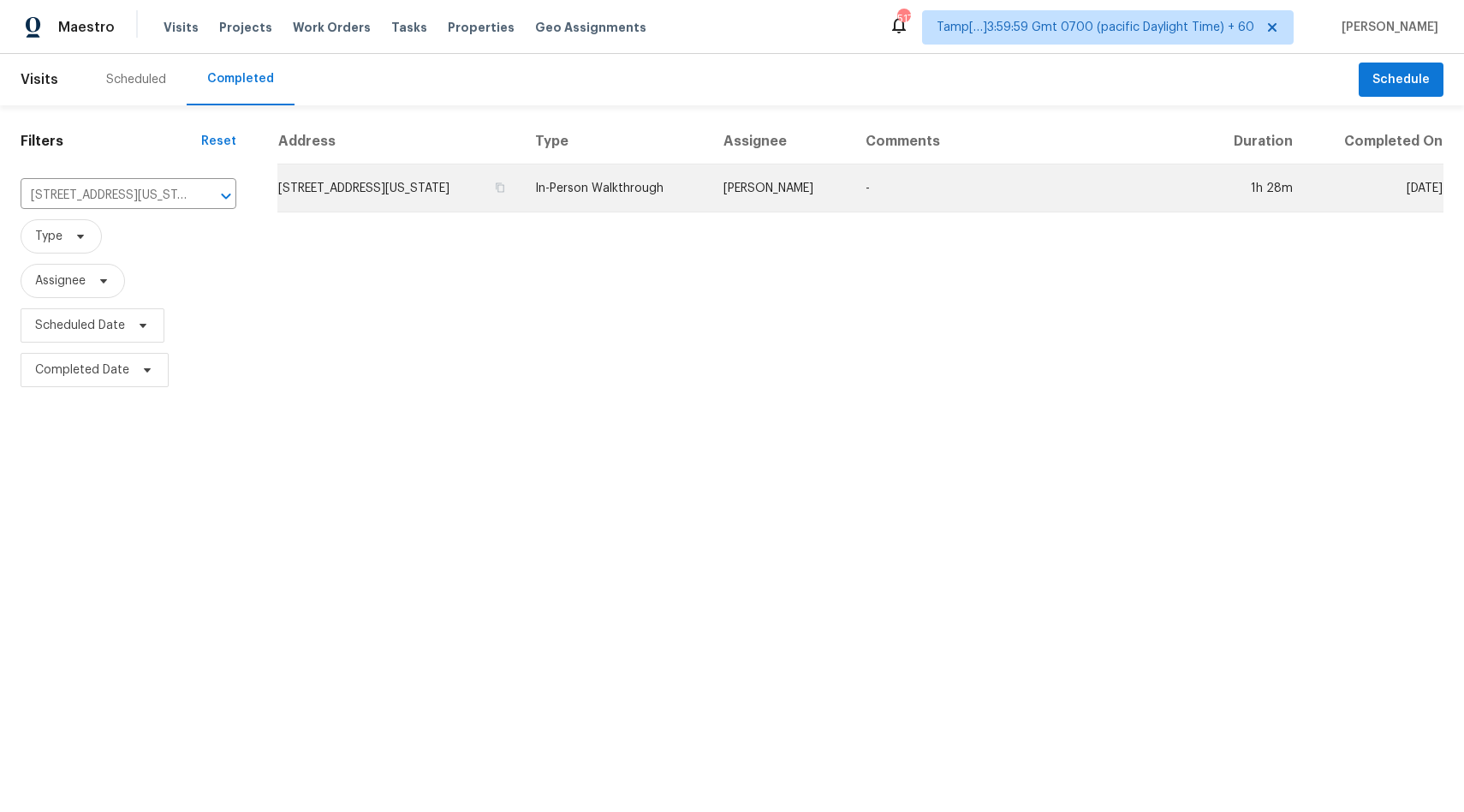
click at [627, 194] on td "In-Person Walkthrough" at bounding box center [616, 188] width 189 height 48
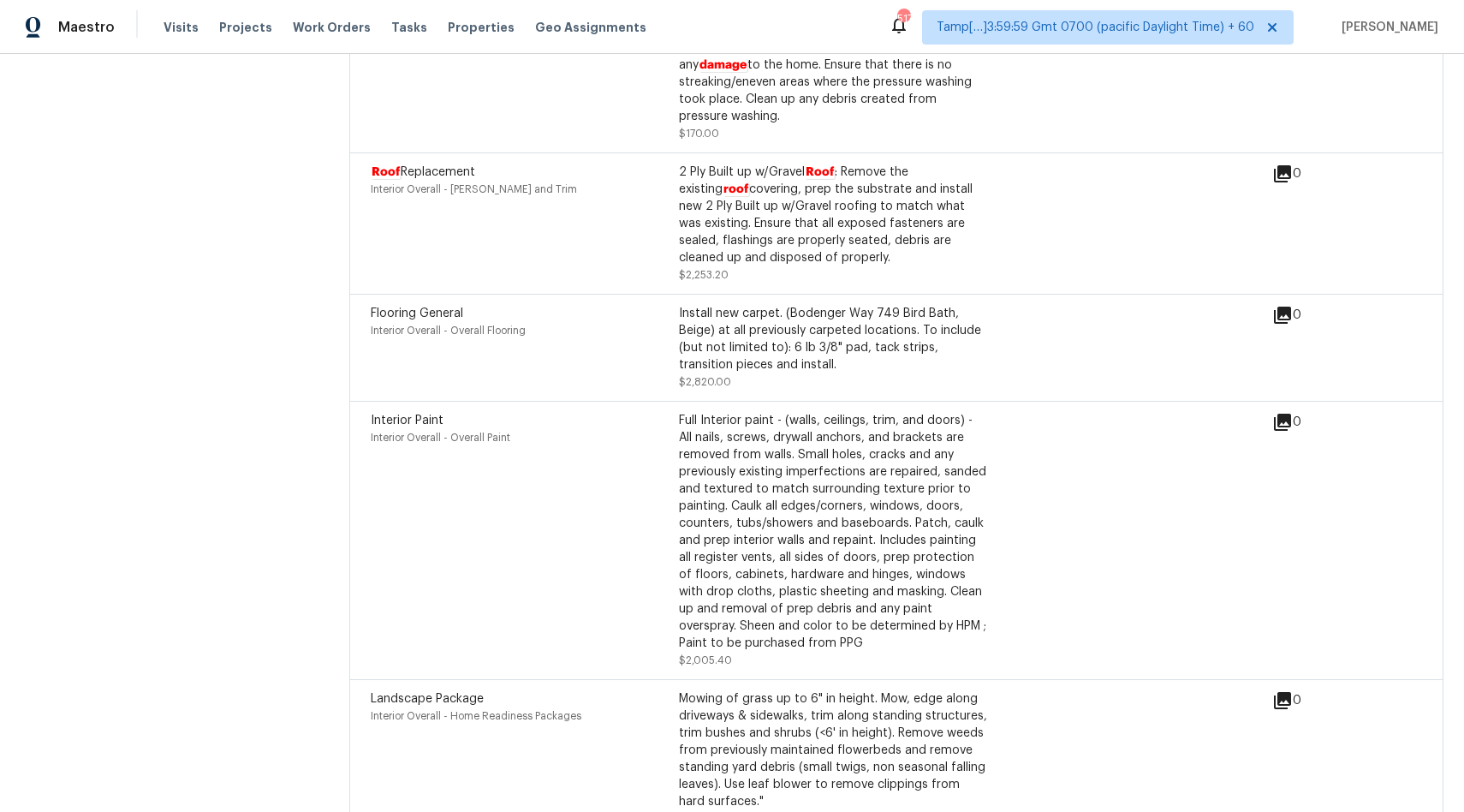
scroll to position [5750, 0]
